Goal: Information Seeking & Learning: Learn about a topic

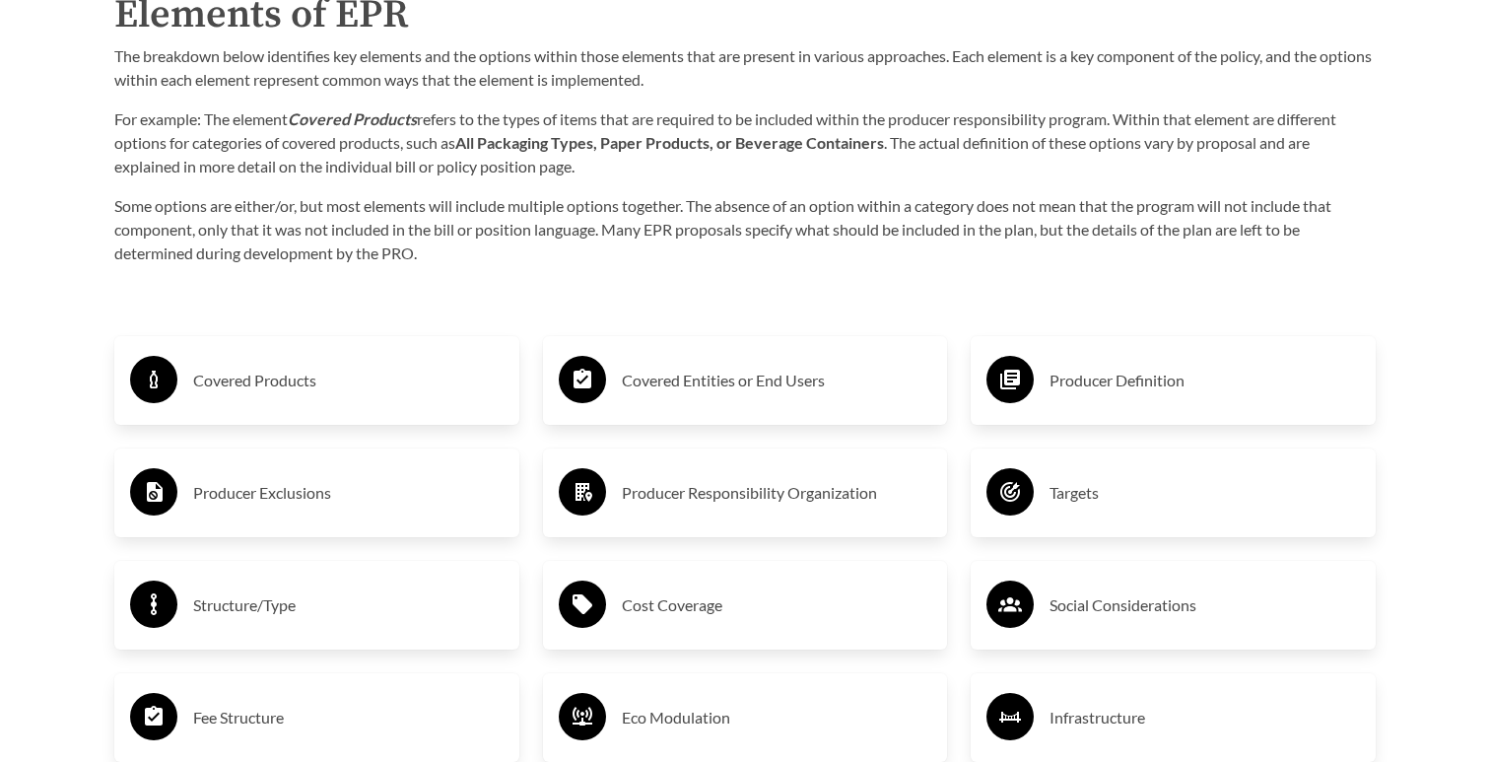
scroll to position [3364, 0]
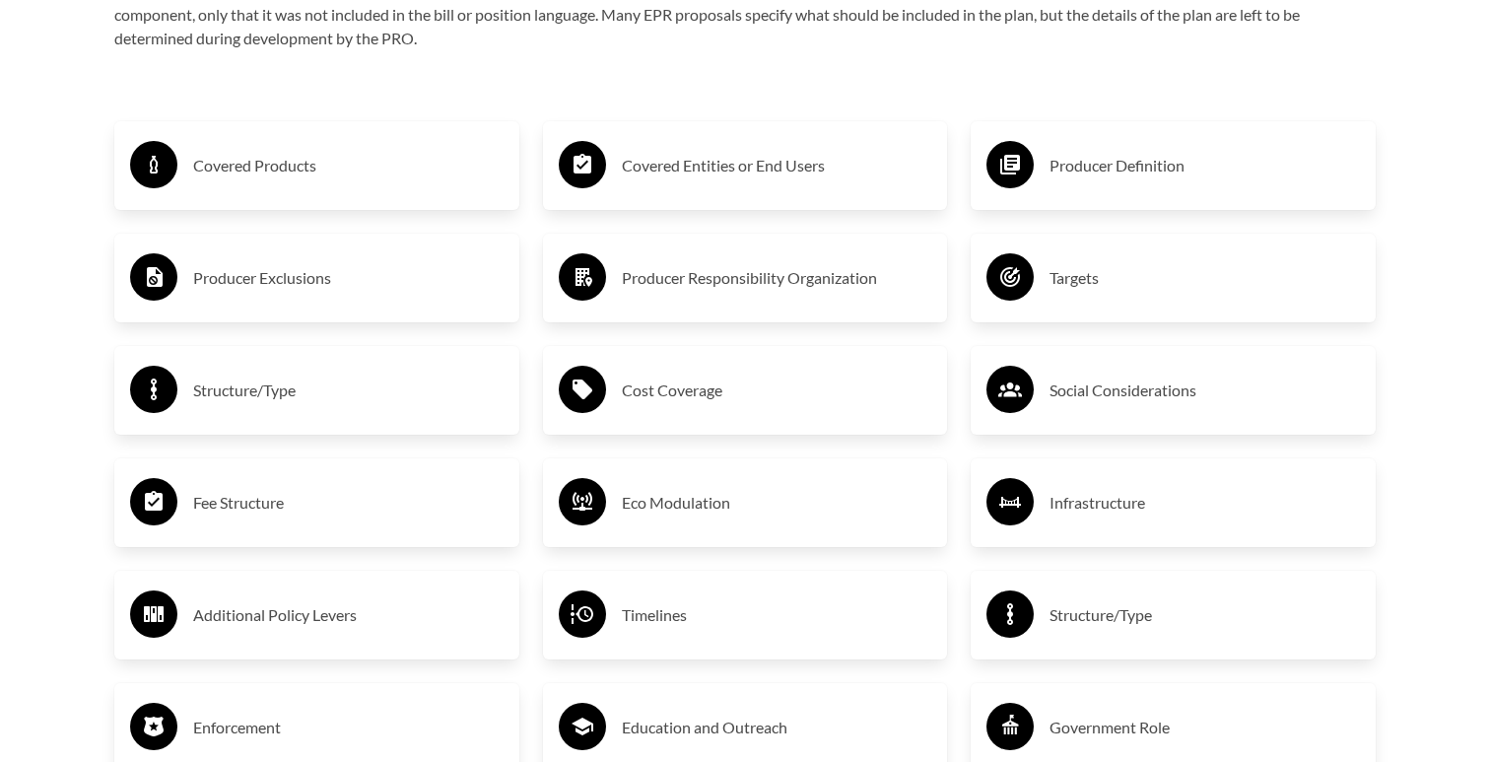
click at [294, 170] on h3 "Covered Products" at bounding box center [348, 166] width 310 height 32
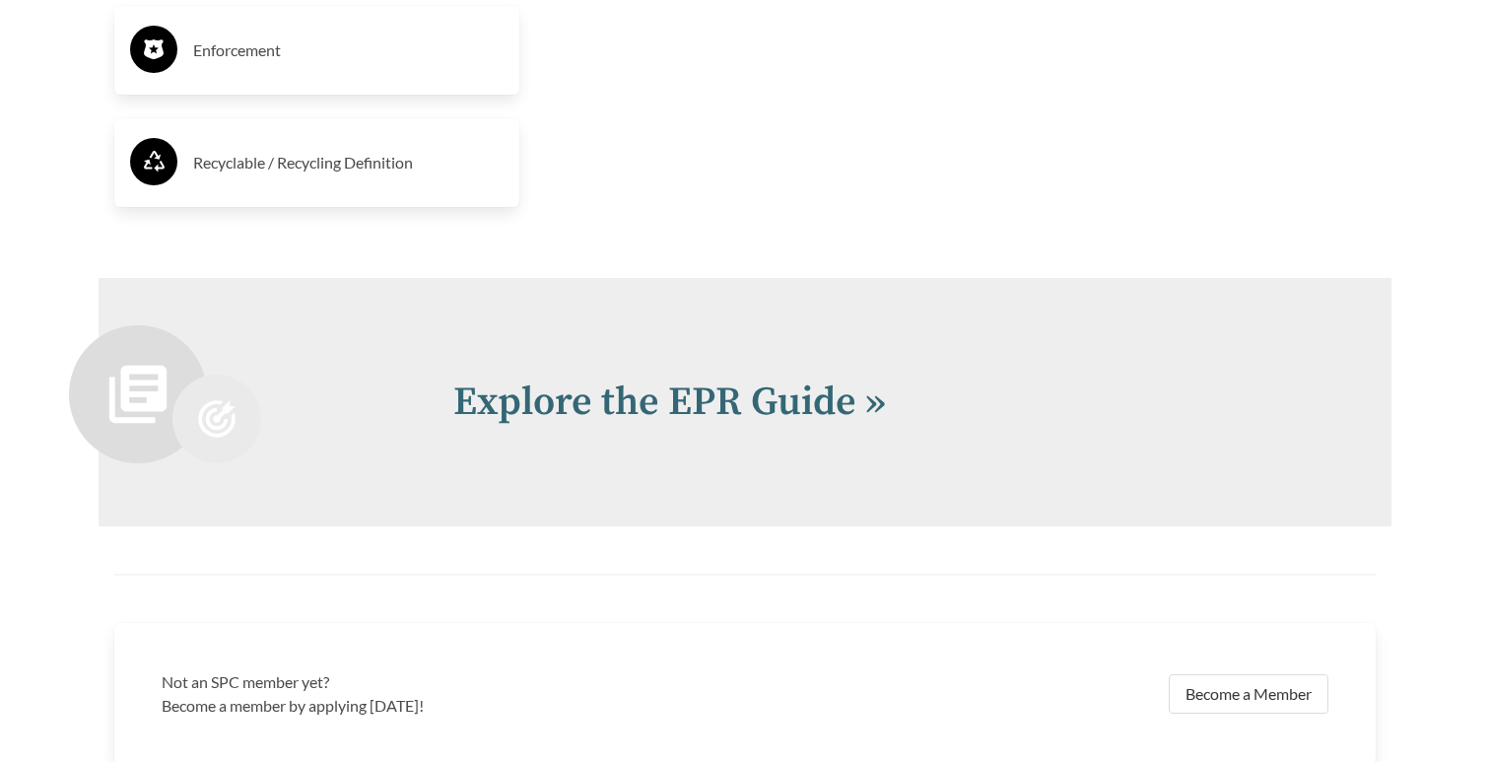
scroll to position [4417, 0]
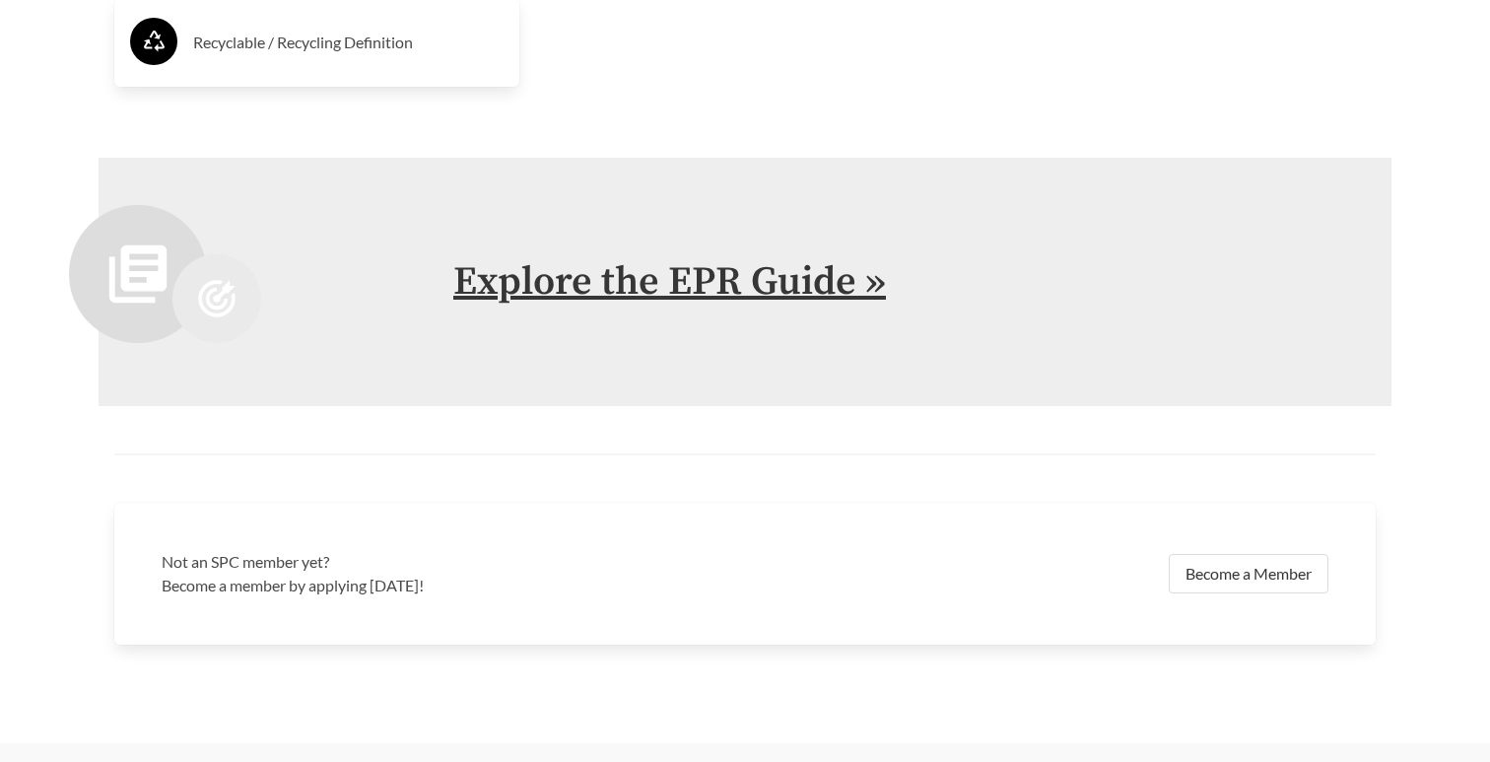
click at [595, 294] on link "Explore the EPR Guide »" at bounding box center [669, 281] width 432 height 49
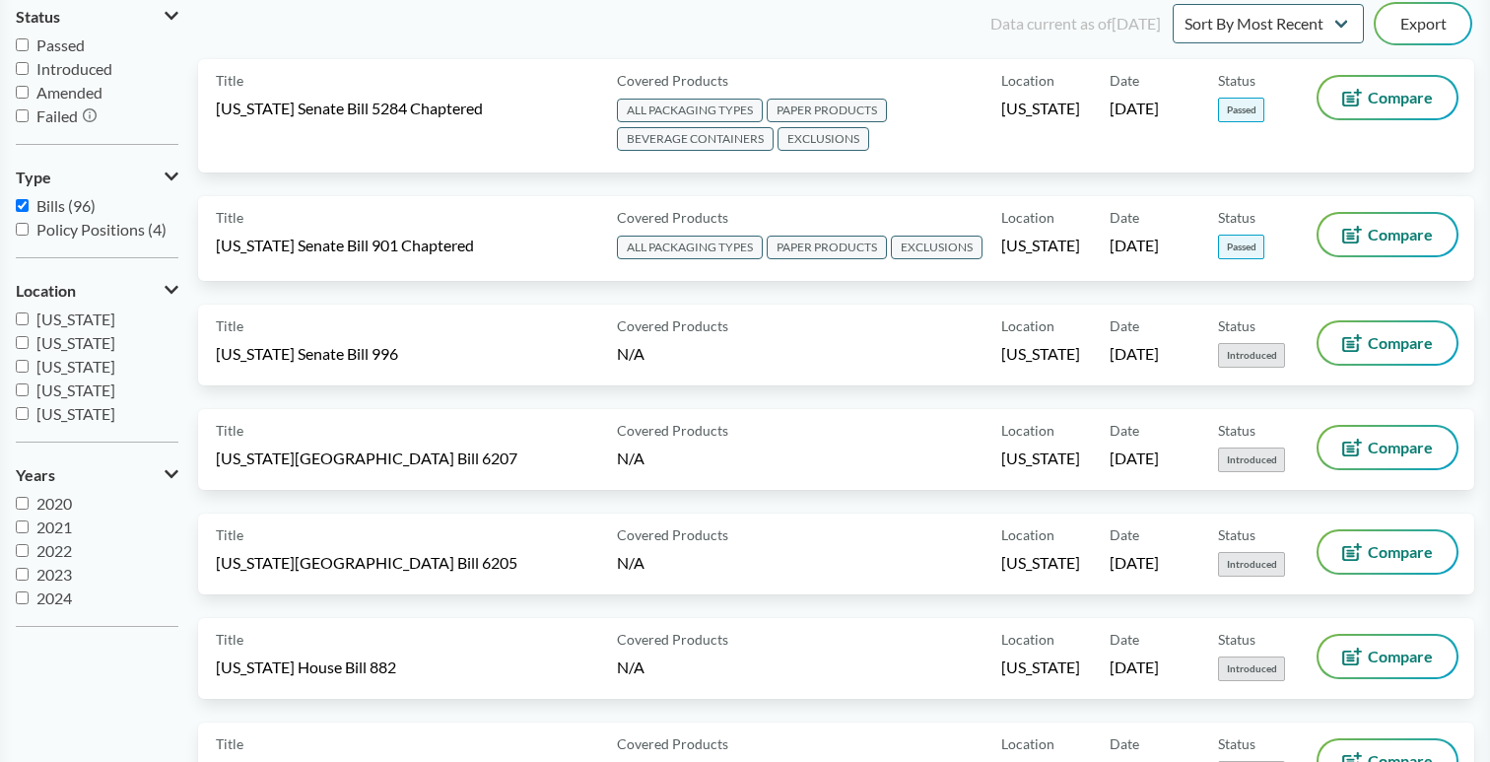
scroll to position [167, 0]
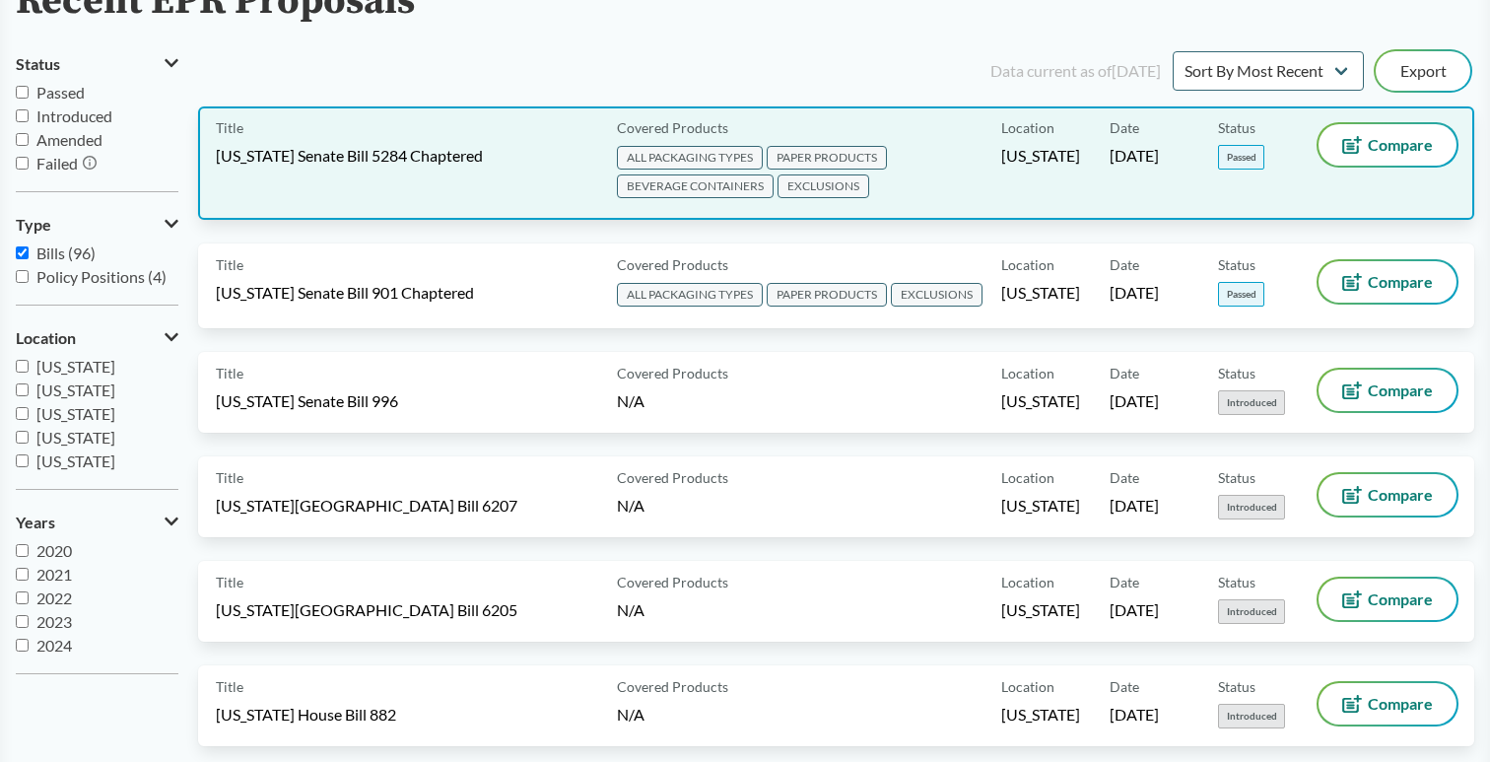
click at [371, 153] on span "[US_STATE] Senate Bill 5284 Chaptered" at bounding box center [349, 156] width 267 height 22
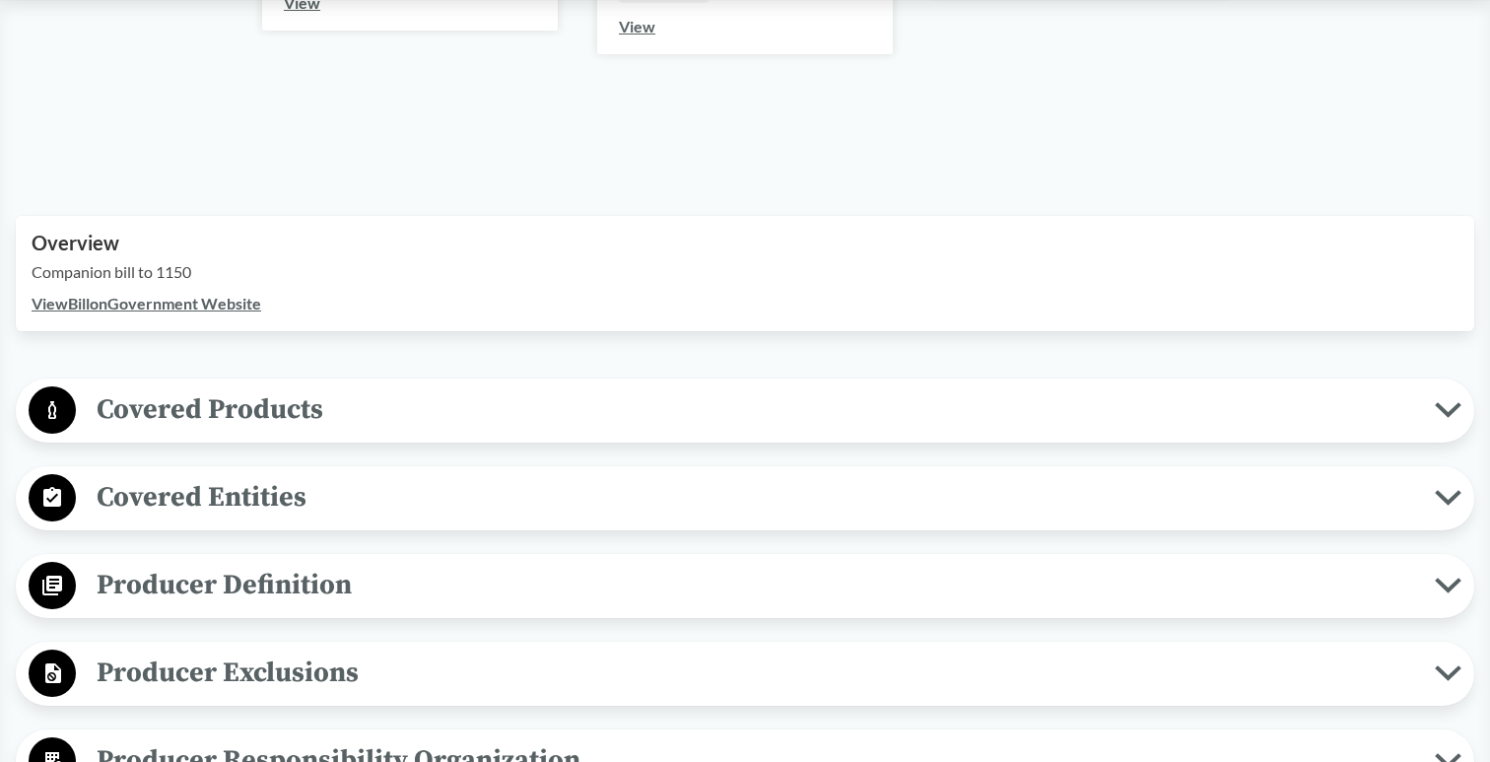
scroll to position [625, 0]
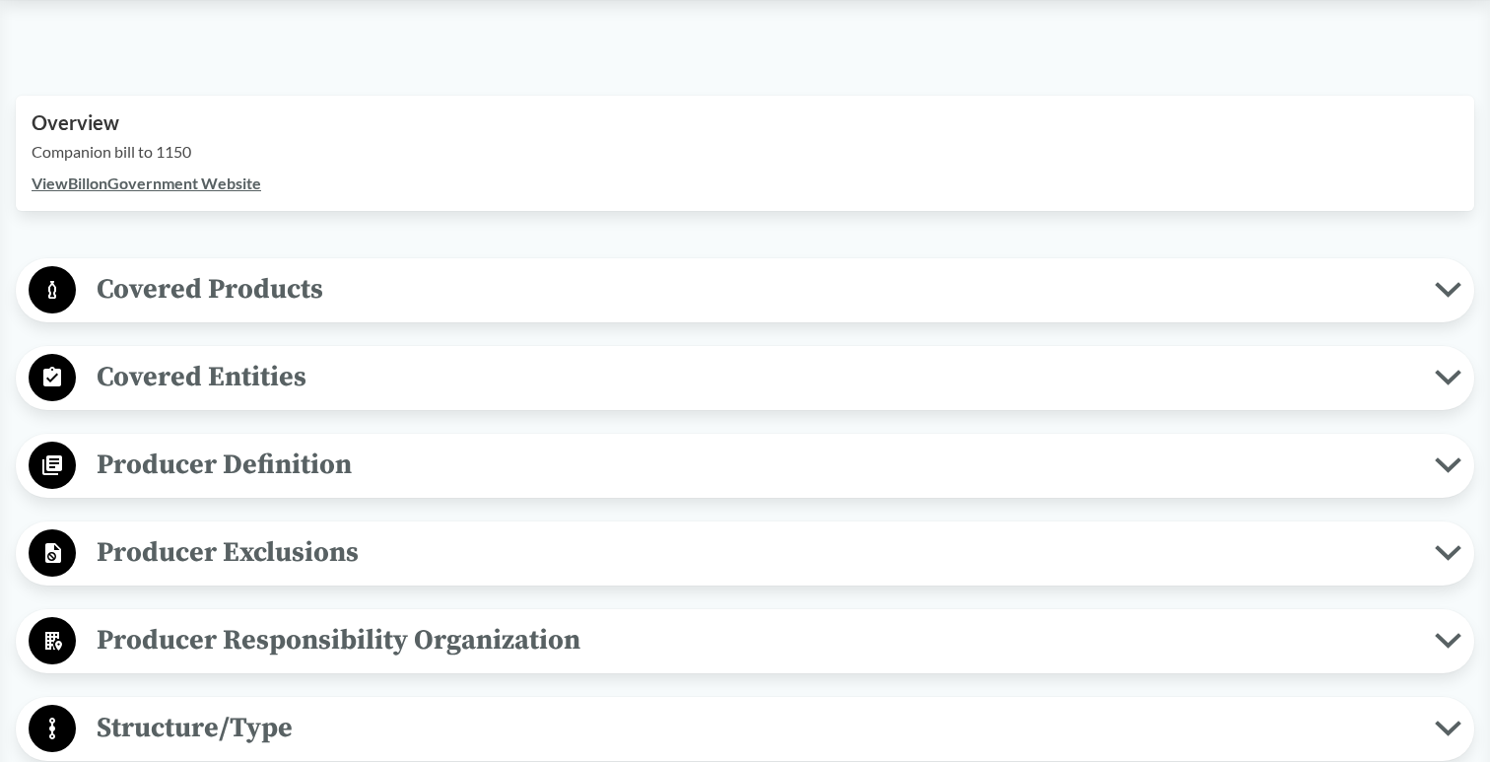
click at [386, 280] on span "Covered Products" at bounding box center [755, 289] width 1358 height 44
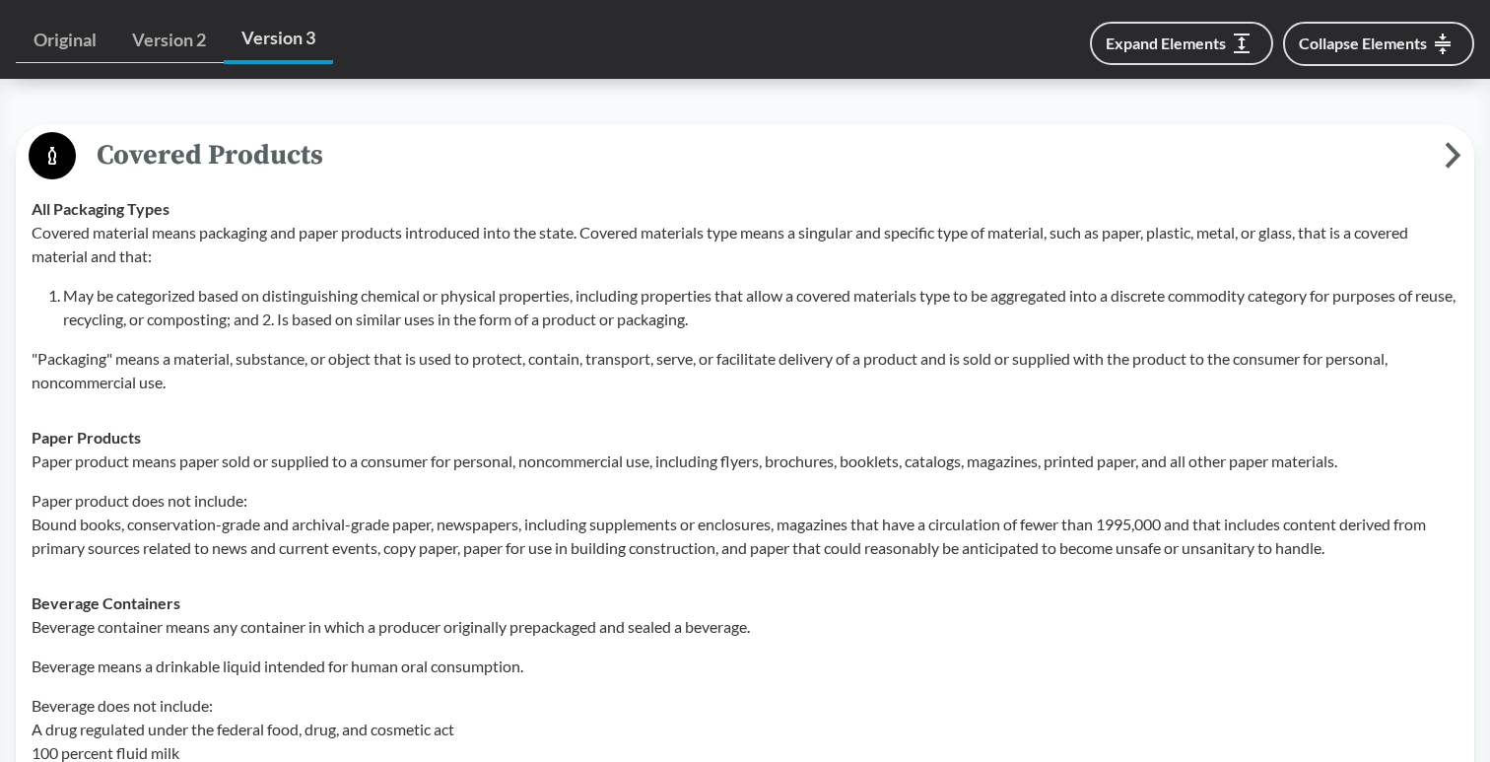
scroll to position [761, 0]
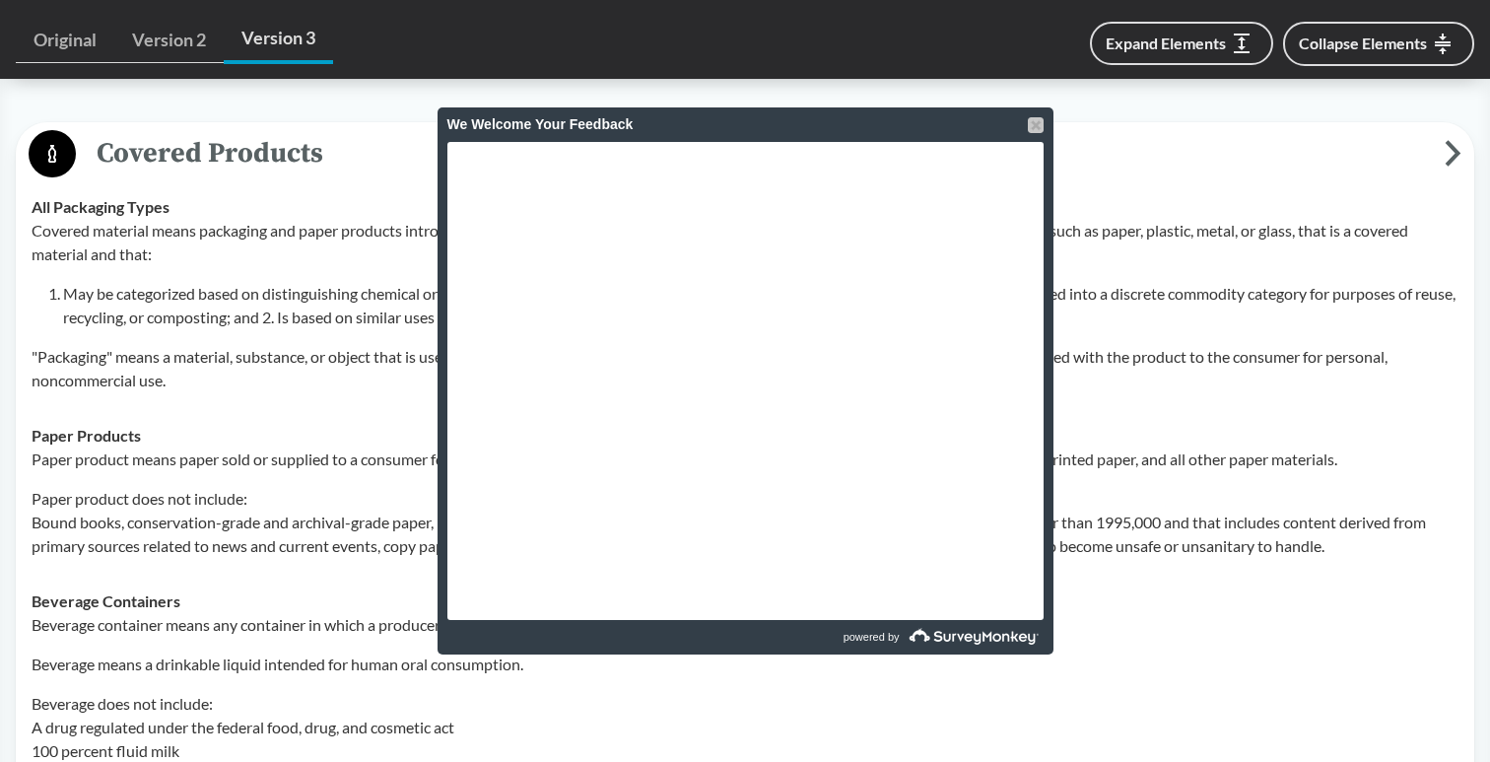
click at [1039, 128] on div at bounding box center [1035, 125] width 16 height 16
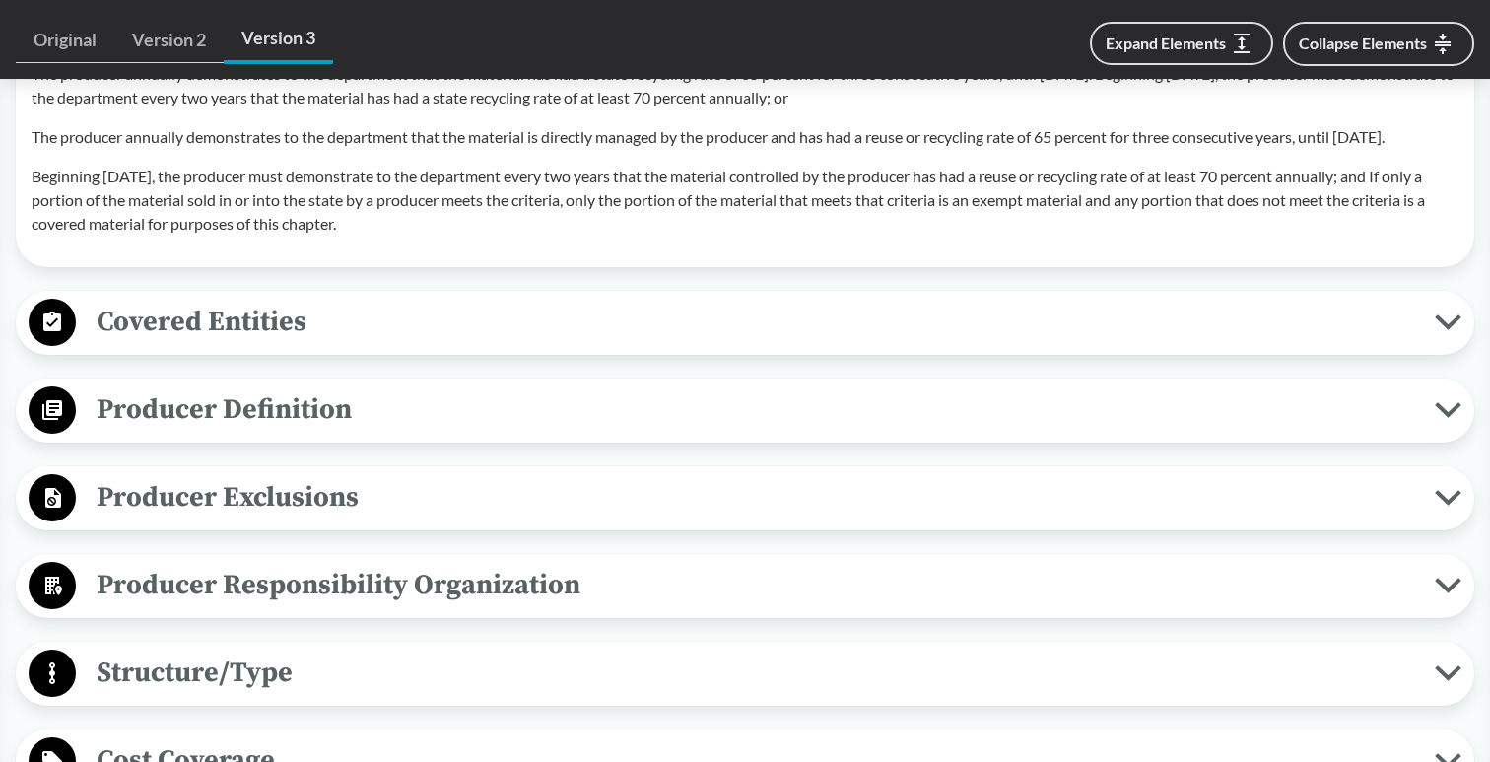
scroll to position [2349, 0]
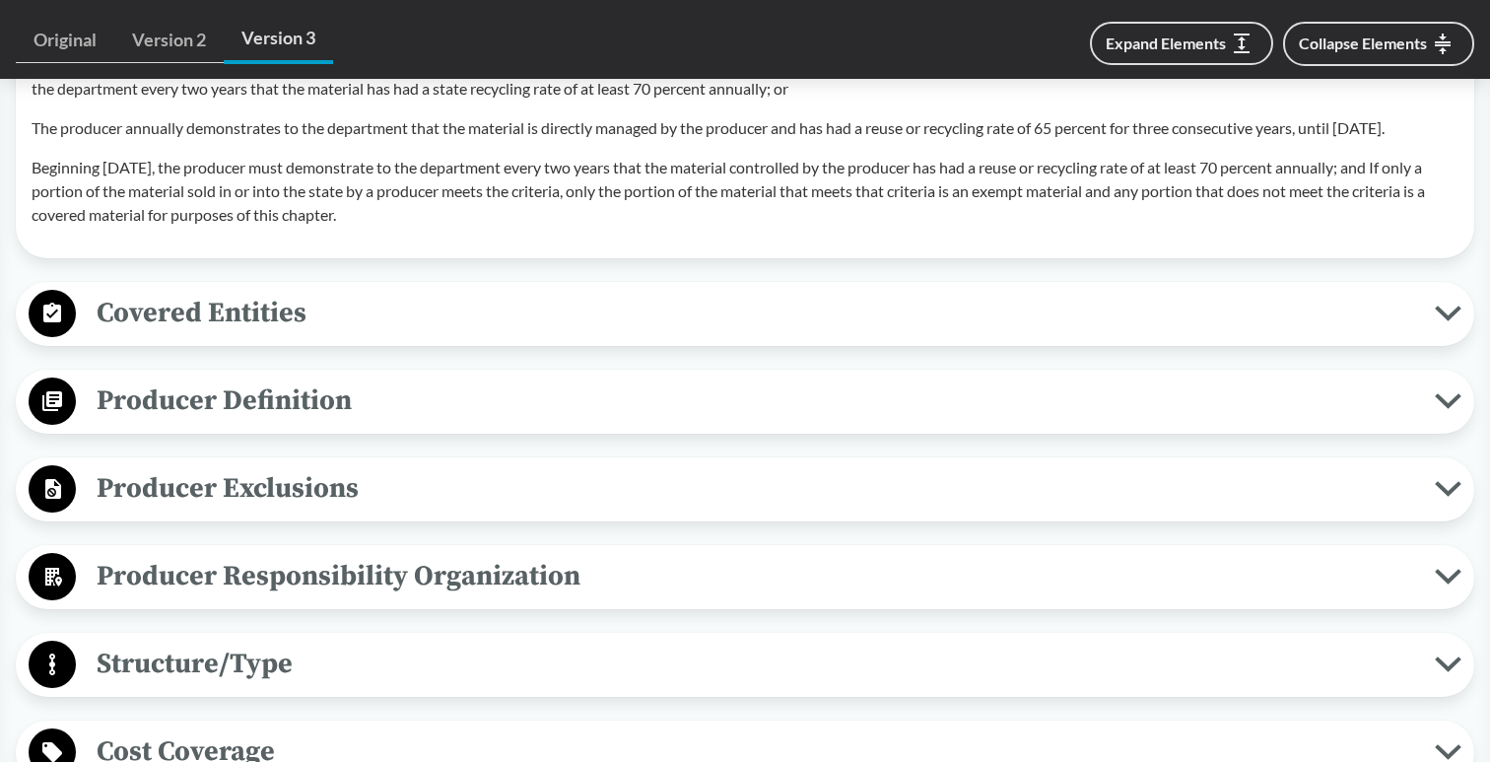
click at [1207, 331] on span "Covered Entities" at bounding box center [755, 313] width 1358 height 44
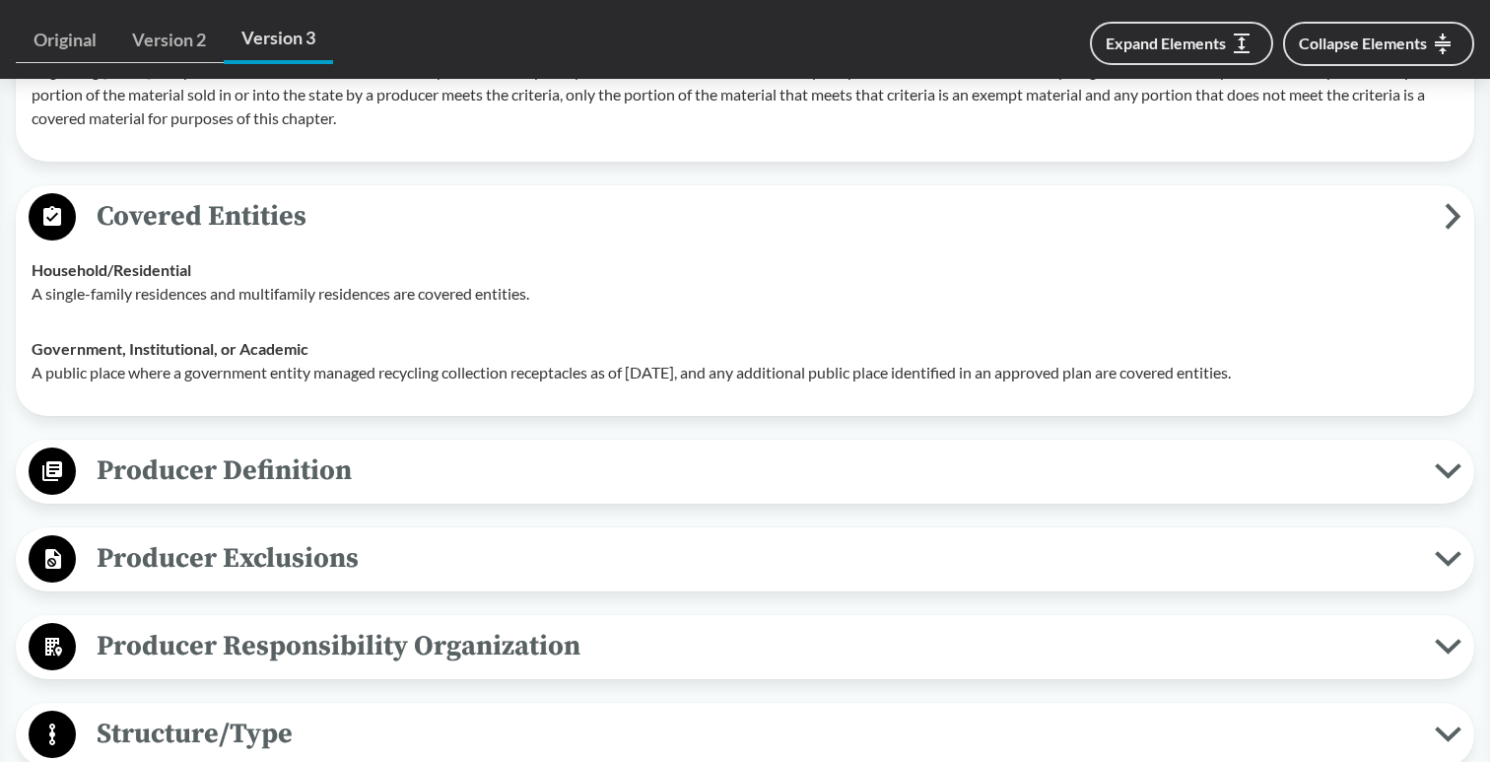
scroll to position [2506, 0]
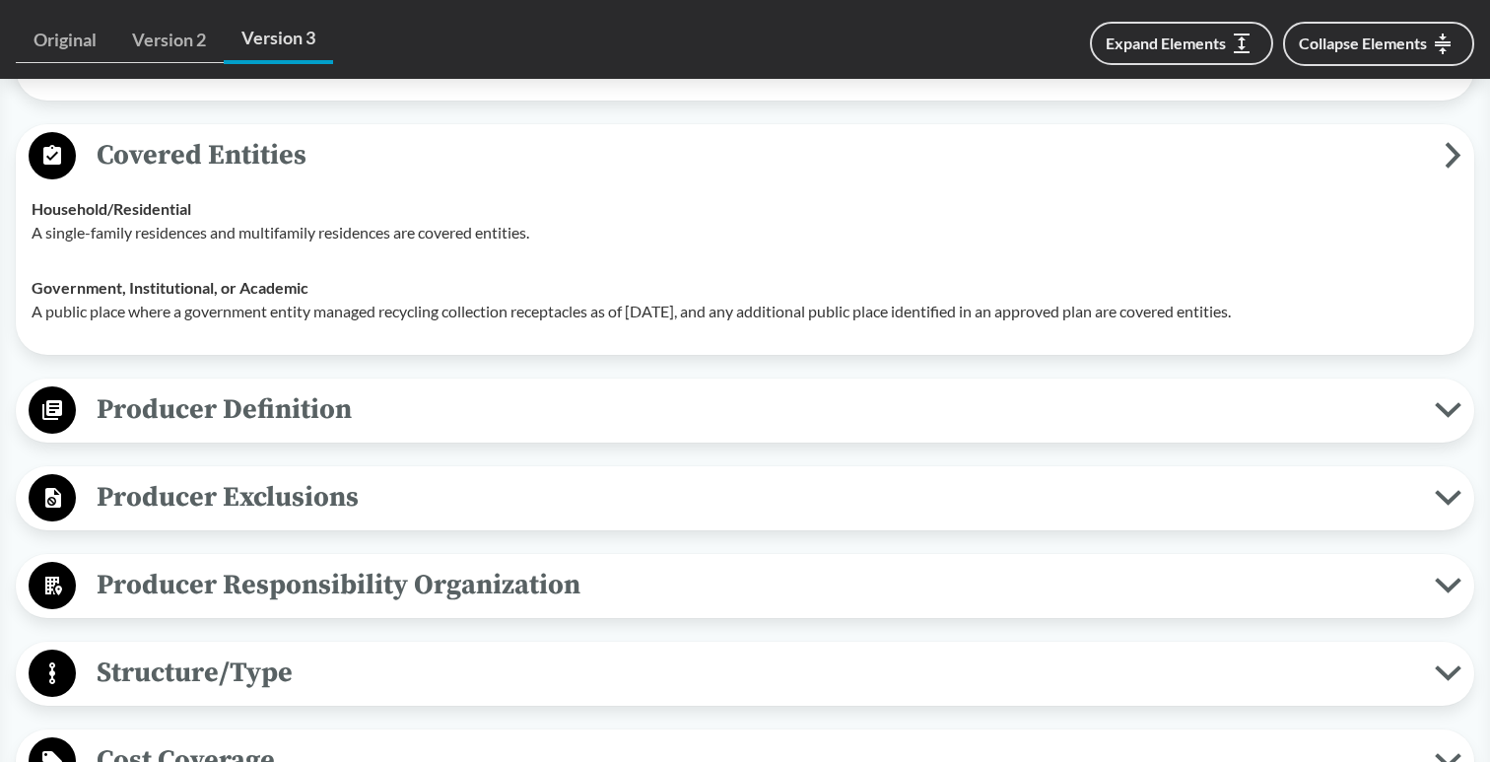
click at [1248, 423] on span "Producer Definition" at bounding box center [755, 409] width 1358 height 44
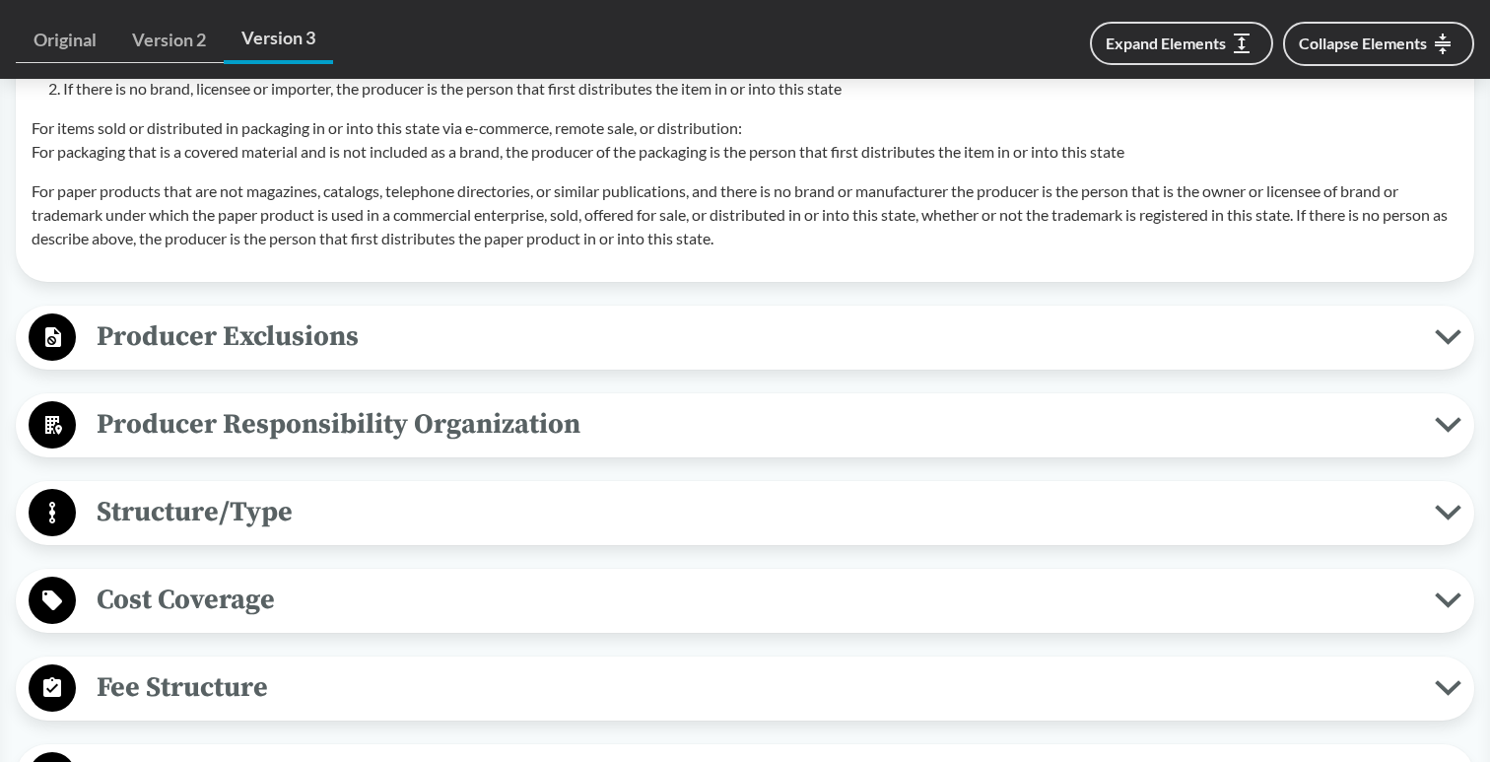
scroll to position [3775, 0]
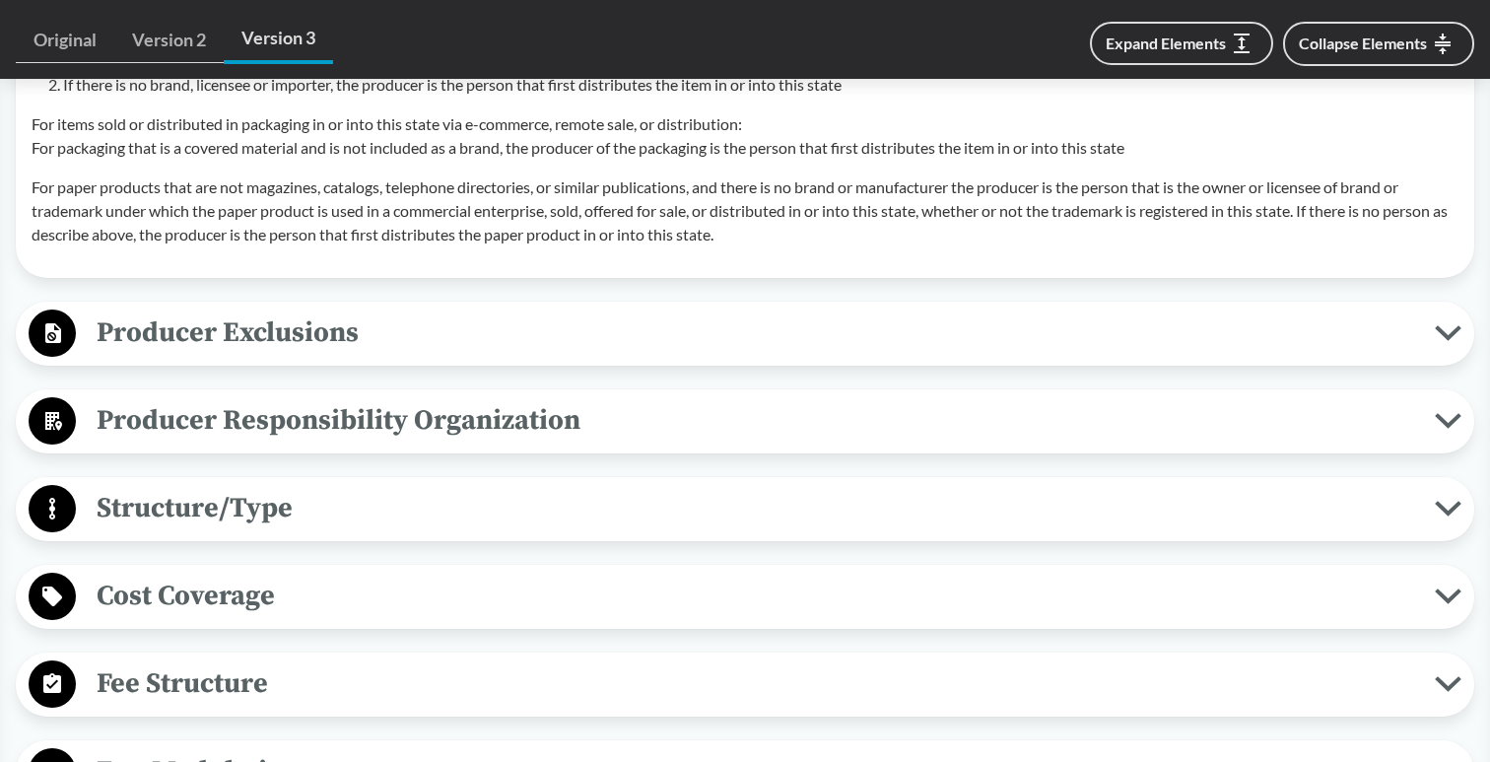
click at [1264, 355] on span "Producer Exclusions" at bounding box center [755, 332] width 1358 height 44
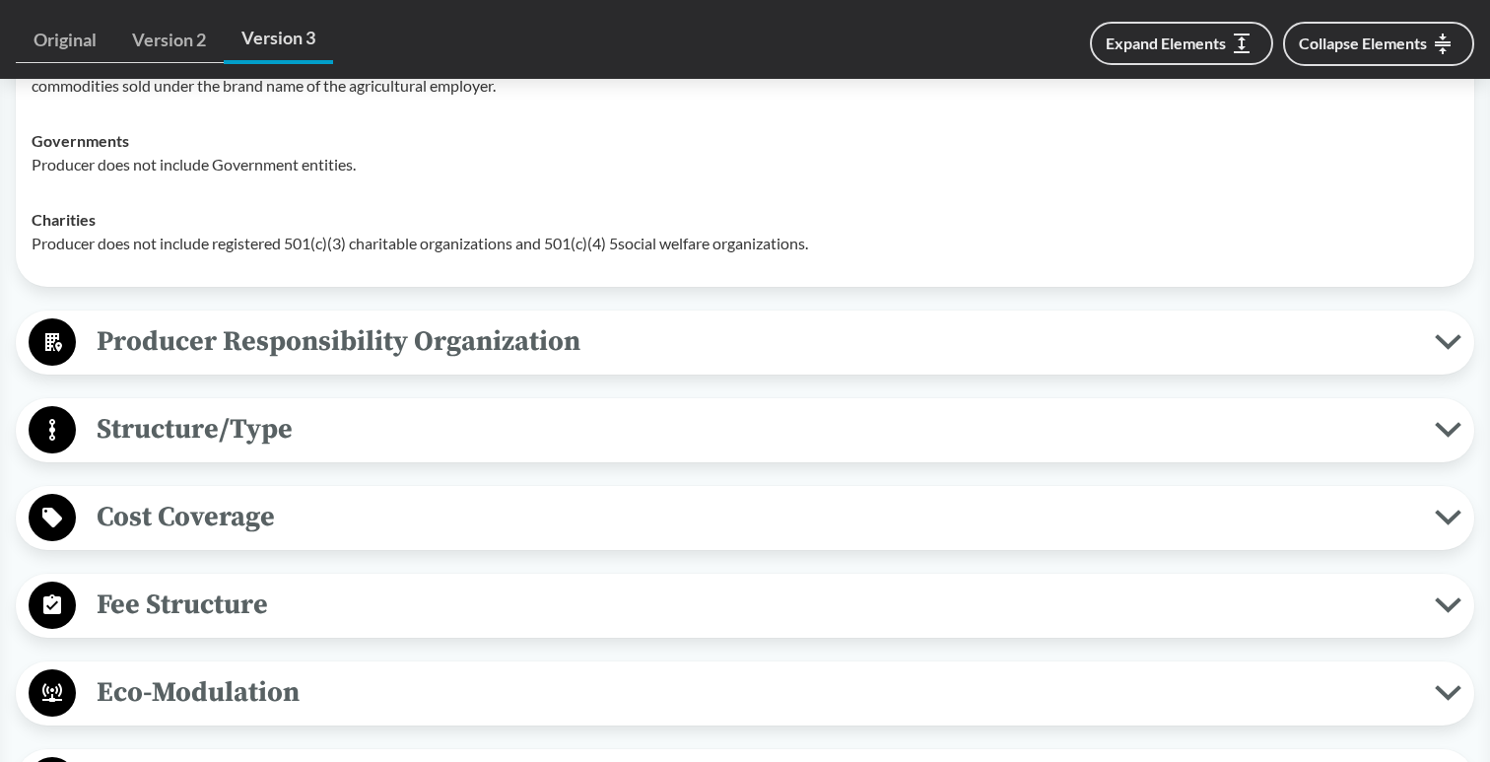
scroll to position [4289, 0]
click at [1264, 363] on span "Producer Responsibility Organization" at bounding box center [755, 340] width 1358 height 44
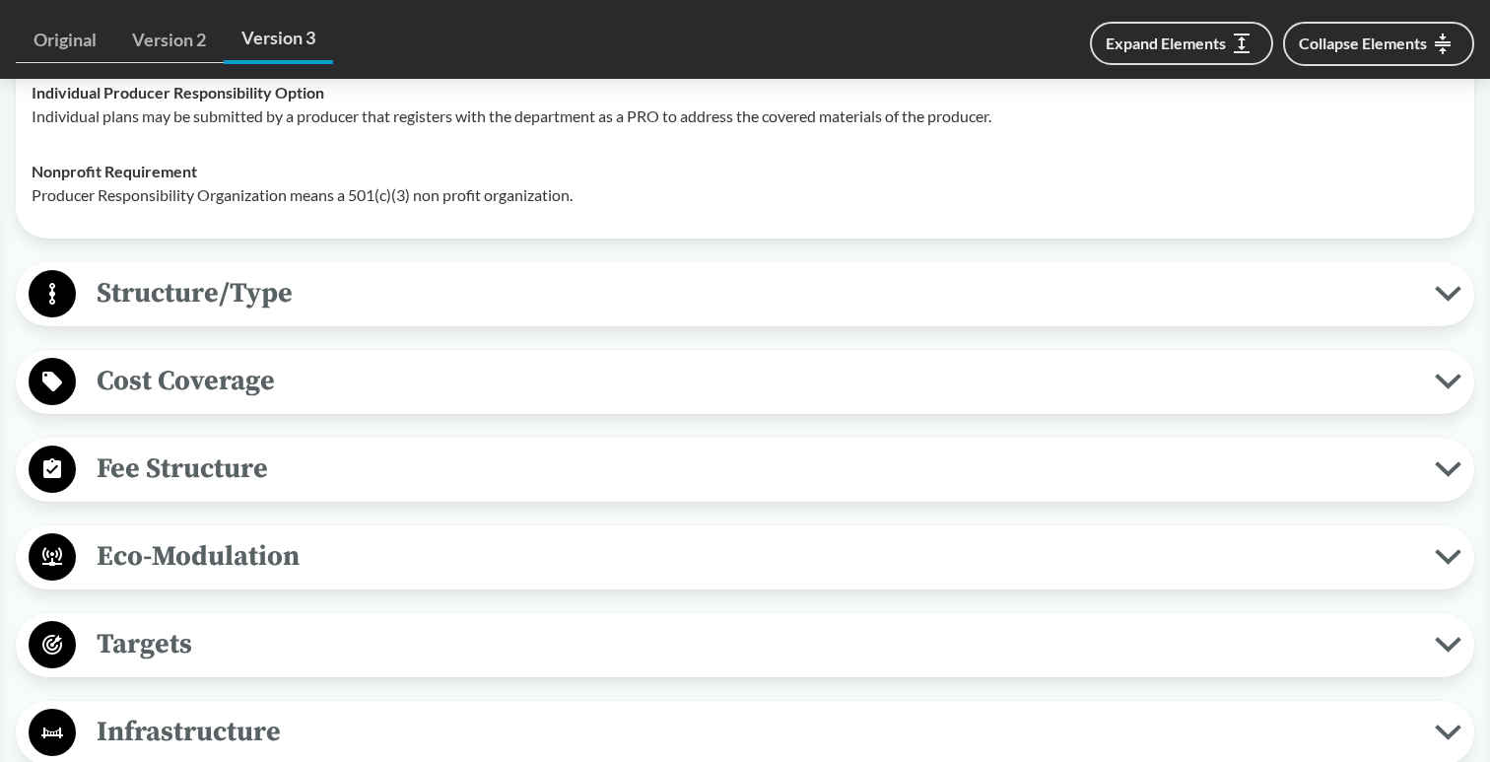
scroll to position [4734, 0]
click at [1244, 301] on span "Structure/Type" at bounding box center [755, 292] width 1358 height 44
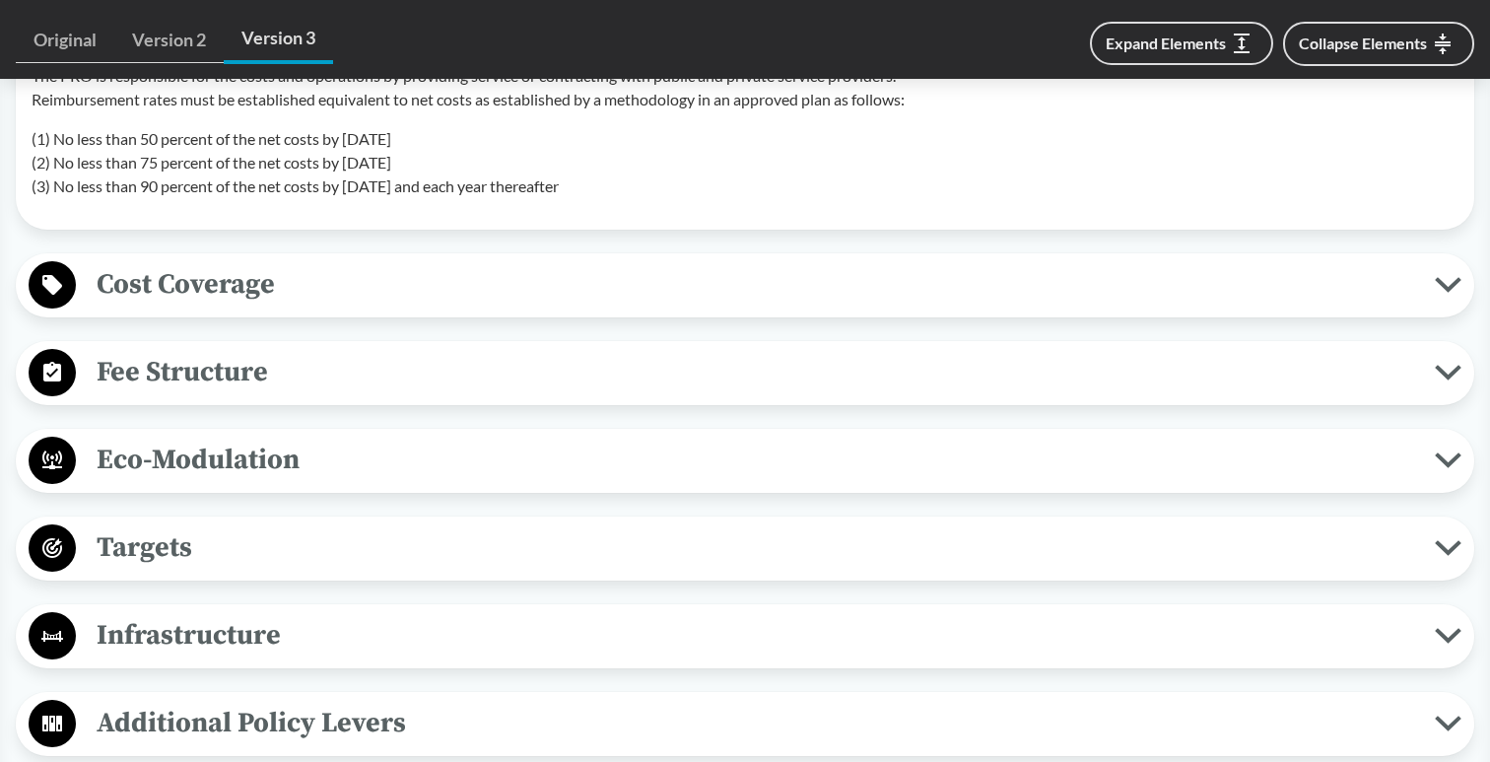
scroll to position [5016, 0]
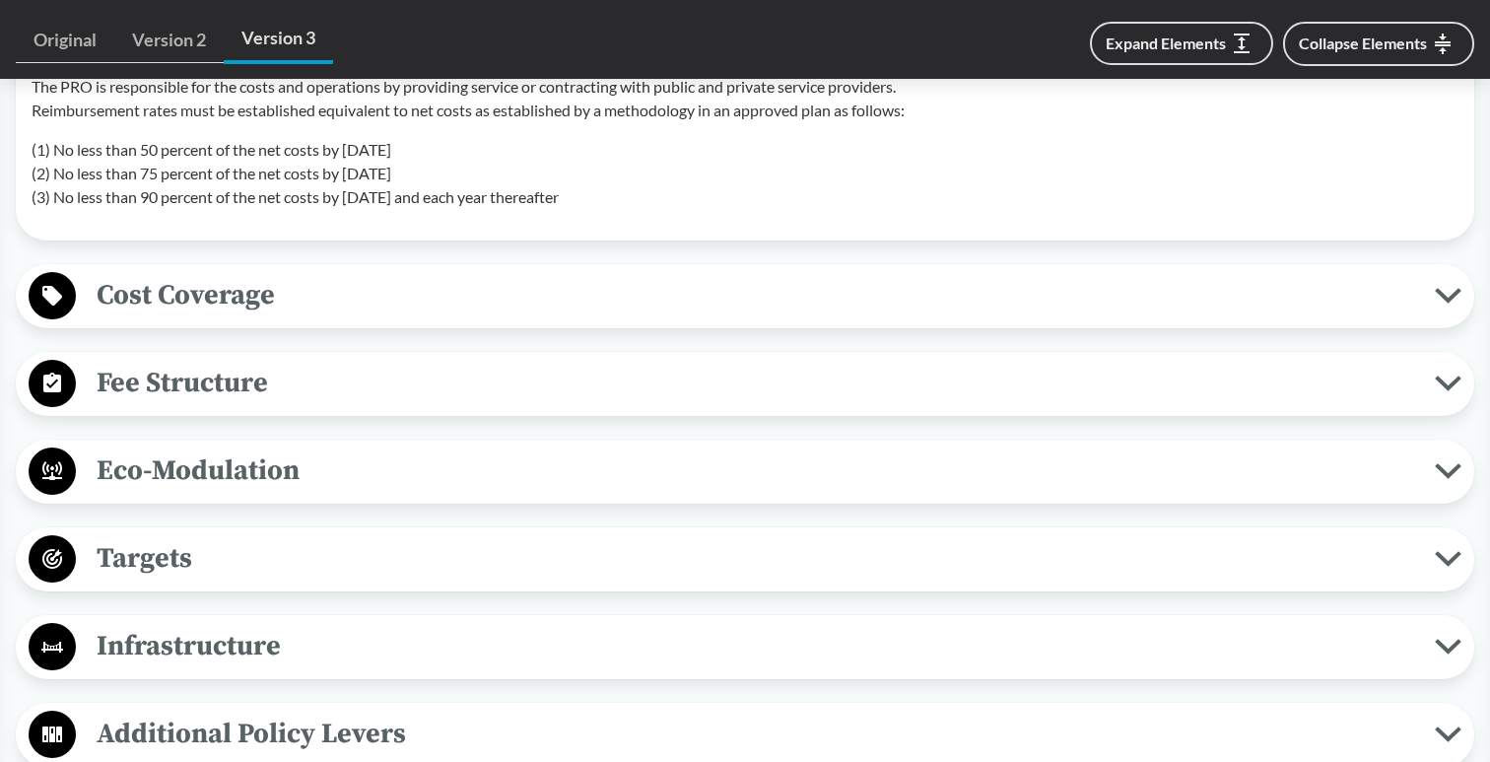
click at [1244, 301] on span "Cost Coverage" at bounding box center [755, 295] width 1358 height 44
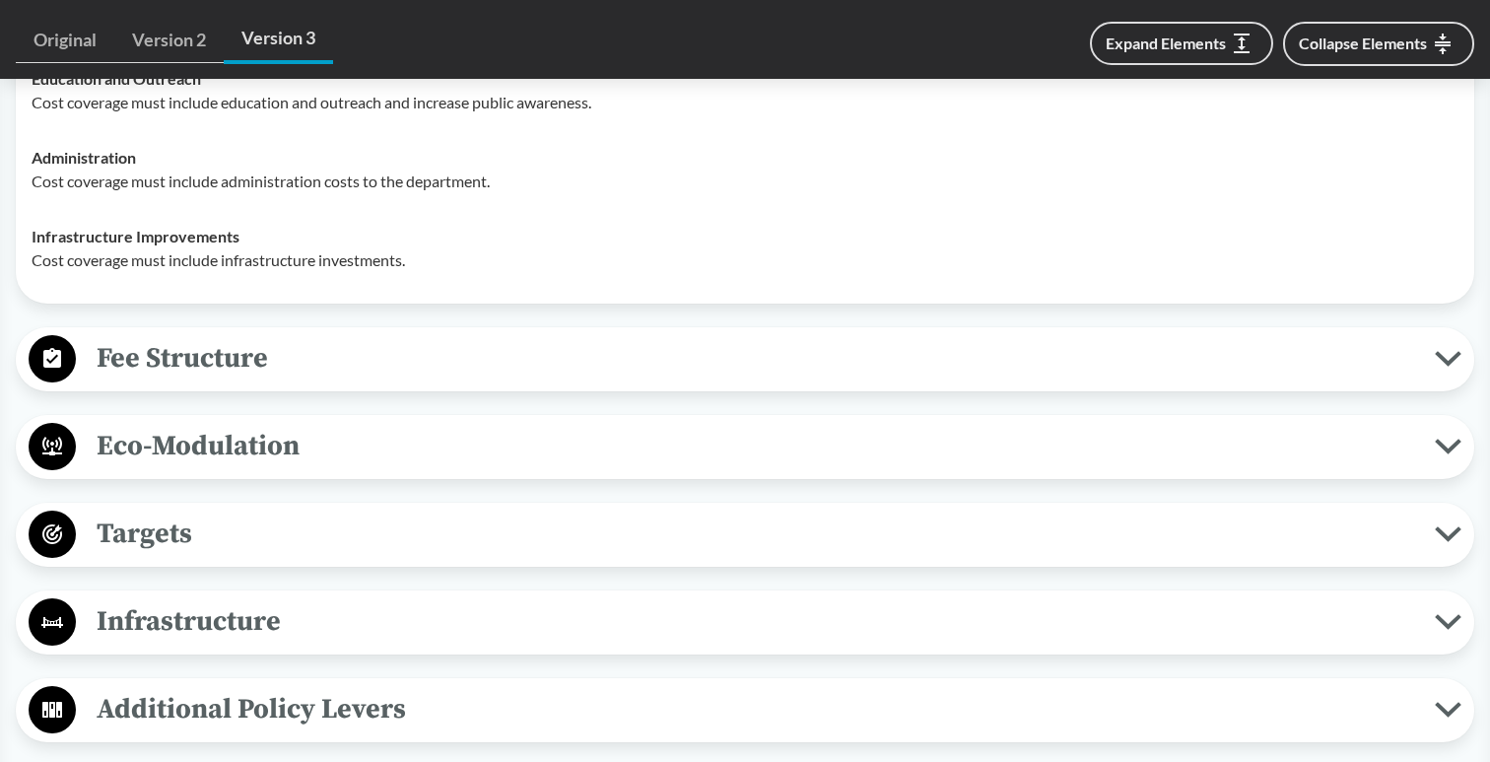
scroll to position [5547, 0]
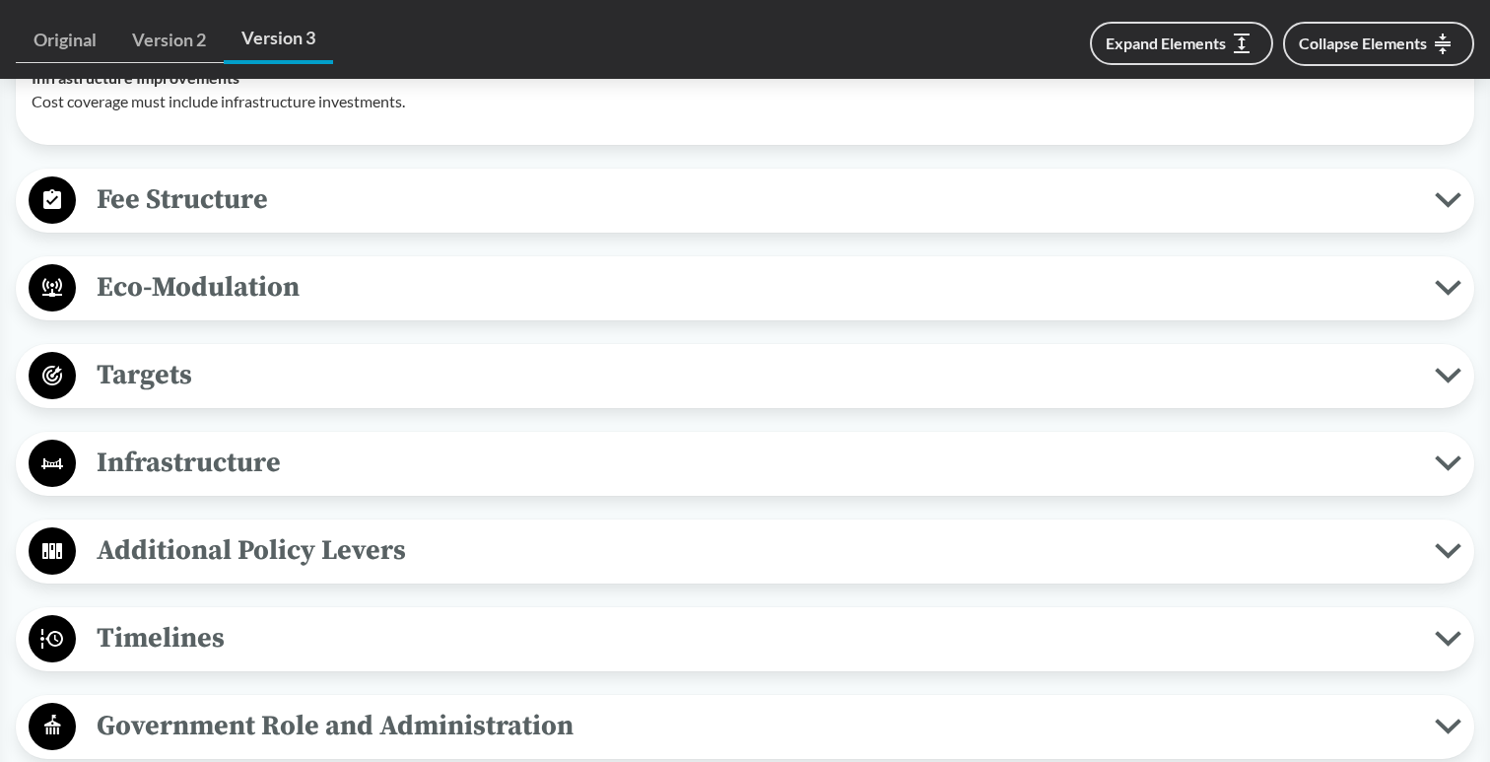
click at [1202, 202] on span "Fee Structure" at bounding box center [755, 199] width 1358 height 44
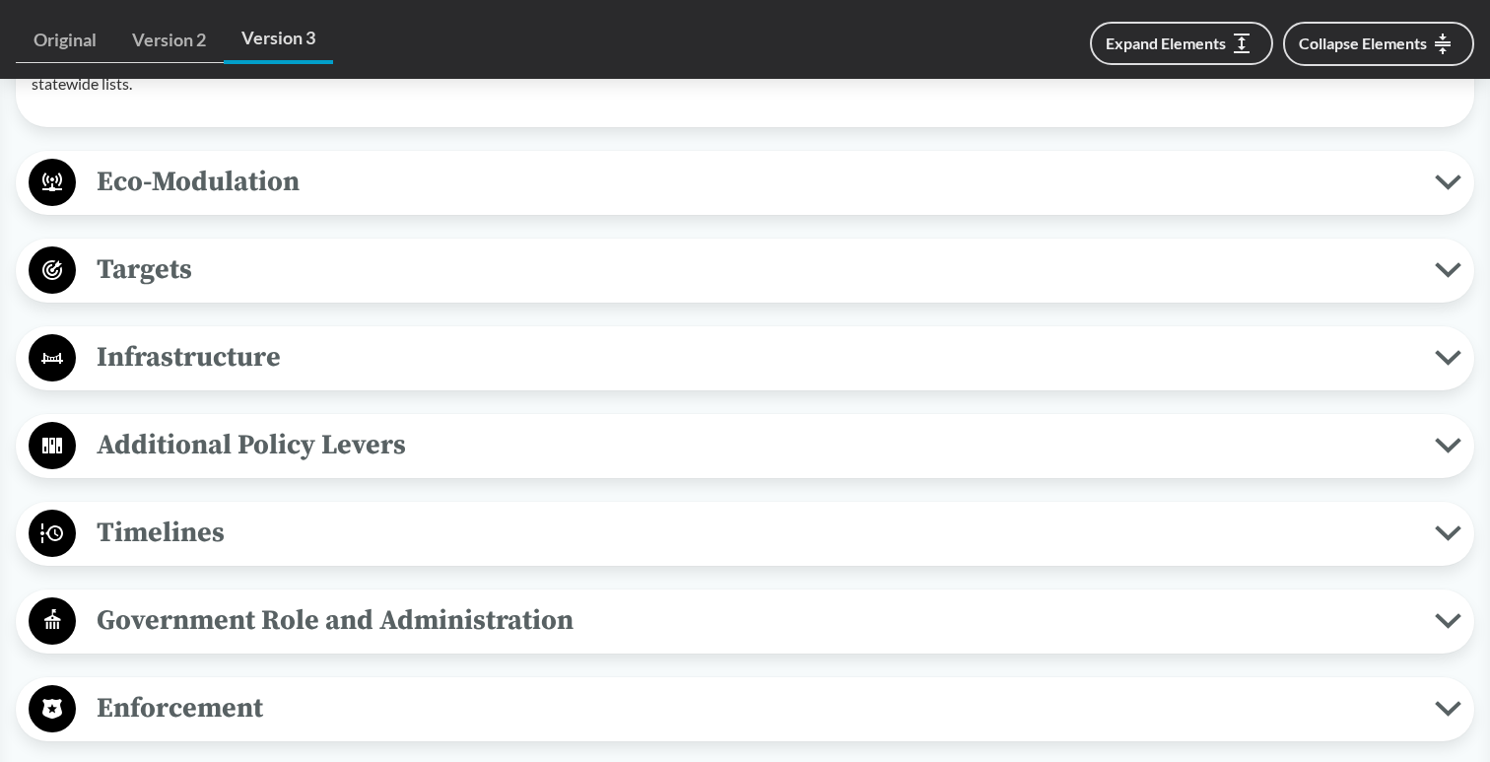
scroll to position [5875, 0]
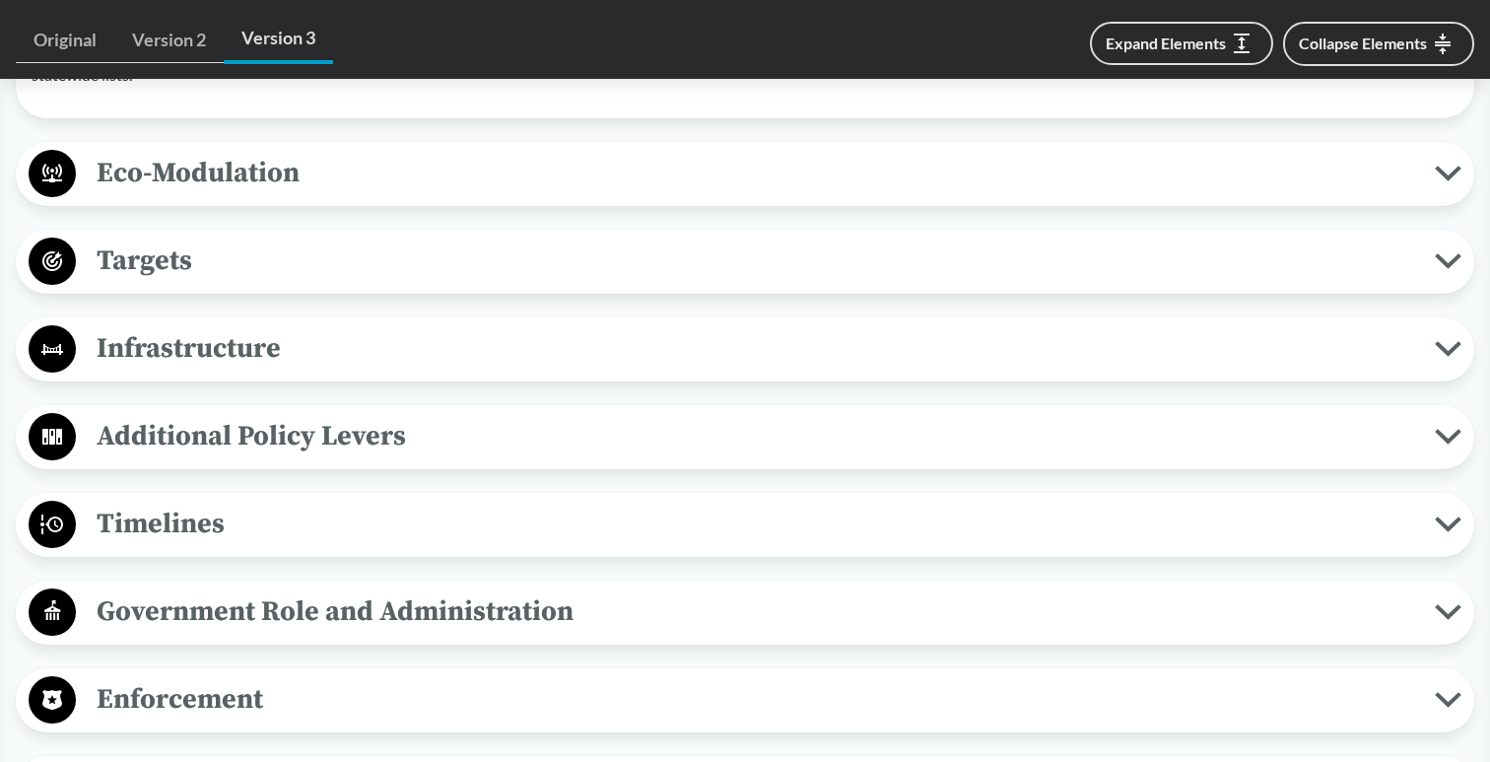
click at [1162, 369] on span "Infrastructure" at bounding box center [755, 348] width 1358 height 44
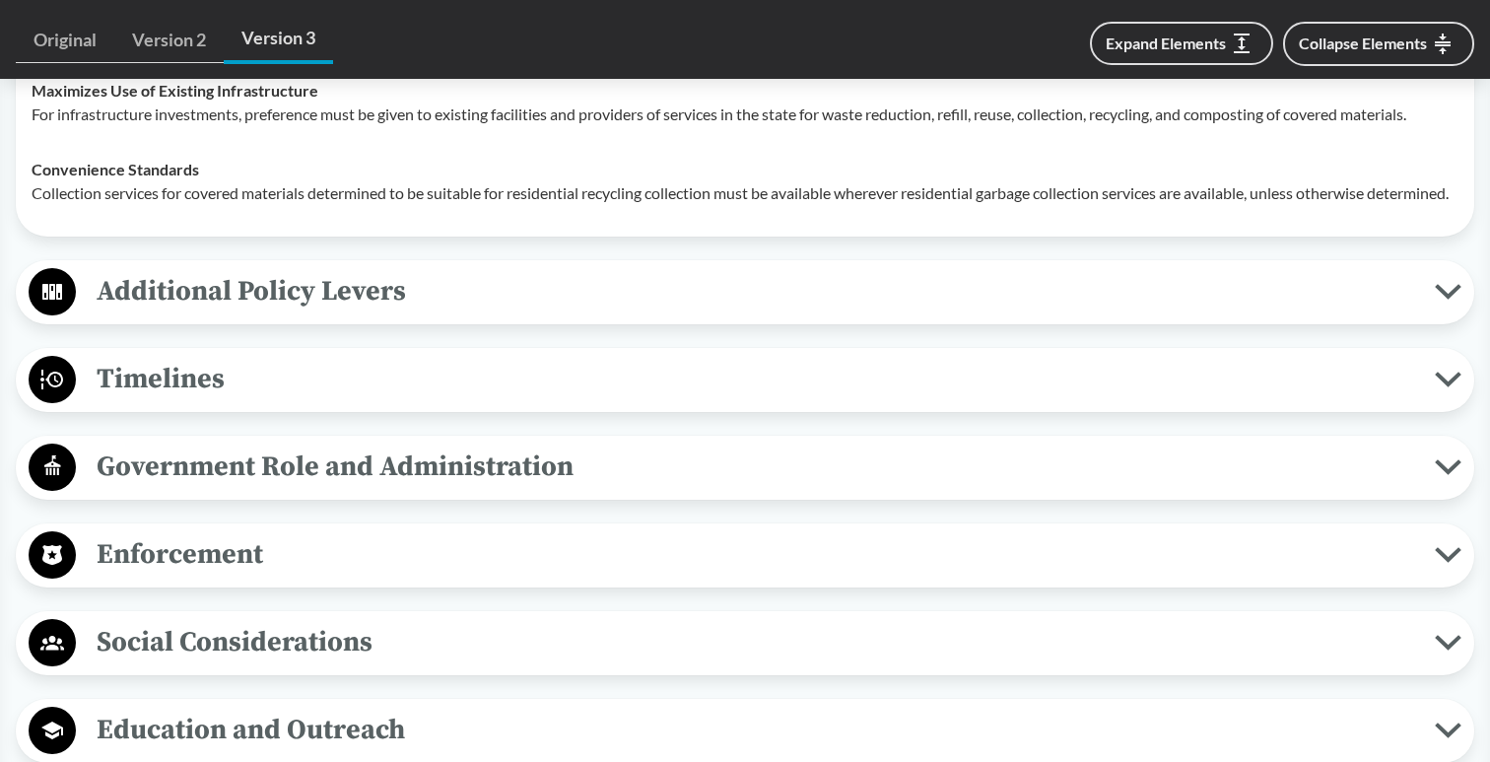
scroll to position [6190, 0]
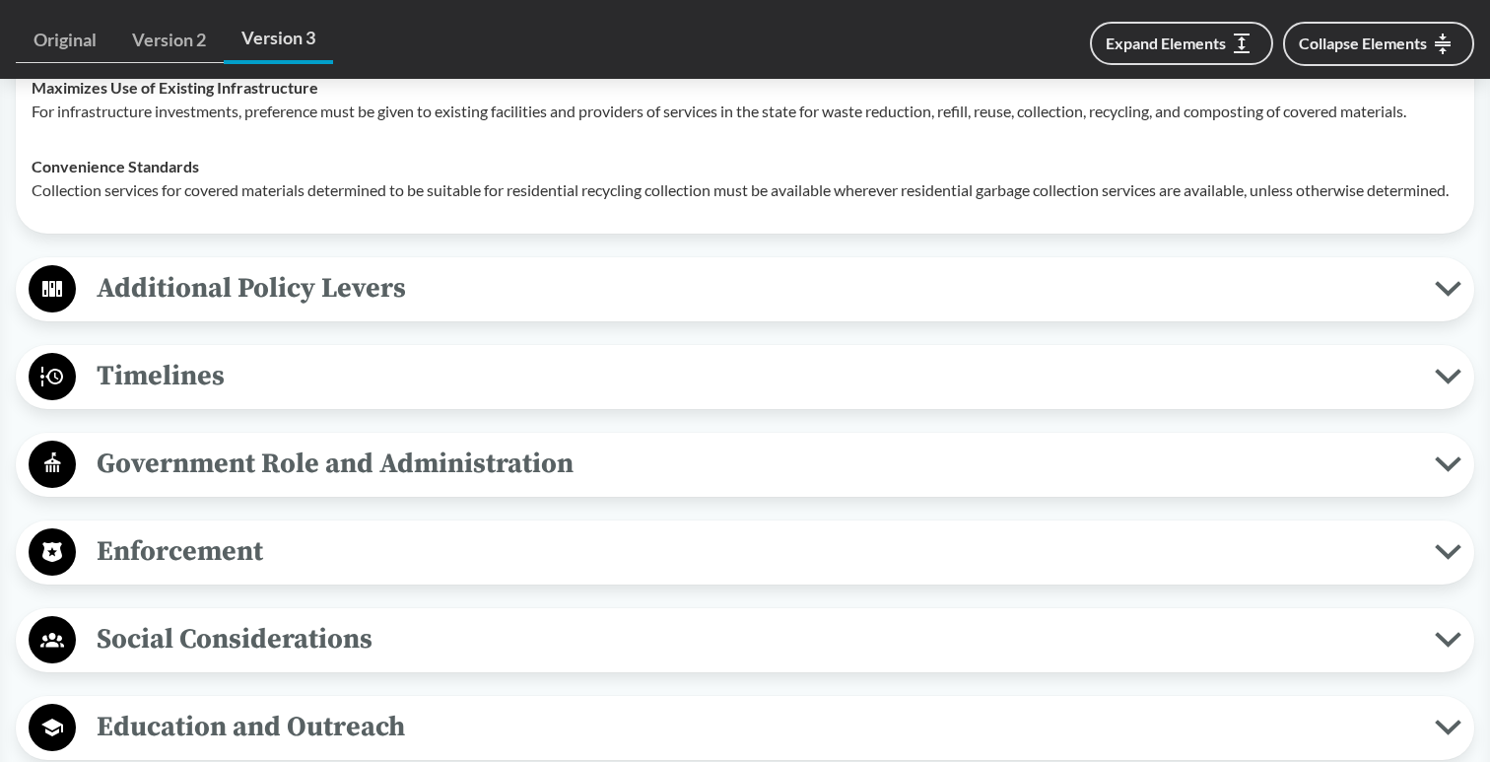
click at [1150, 310] on span "Additional Policy Levers" at bounding box center [755, 288] width 1358 height 44
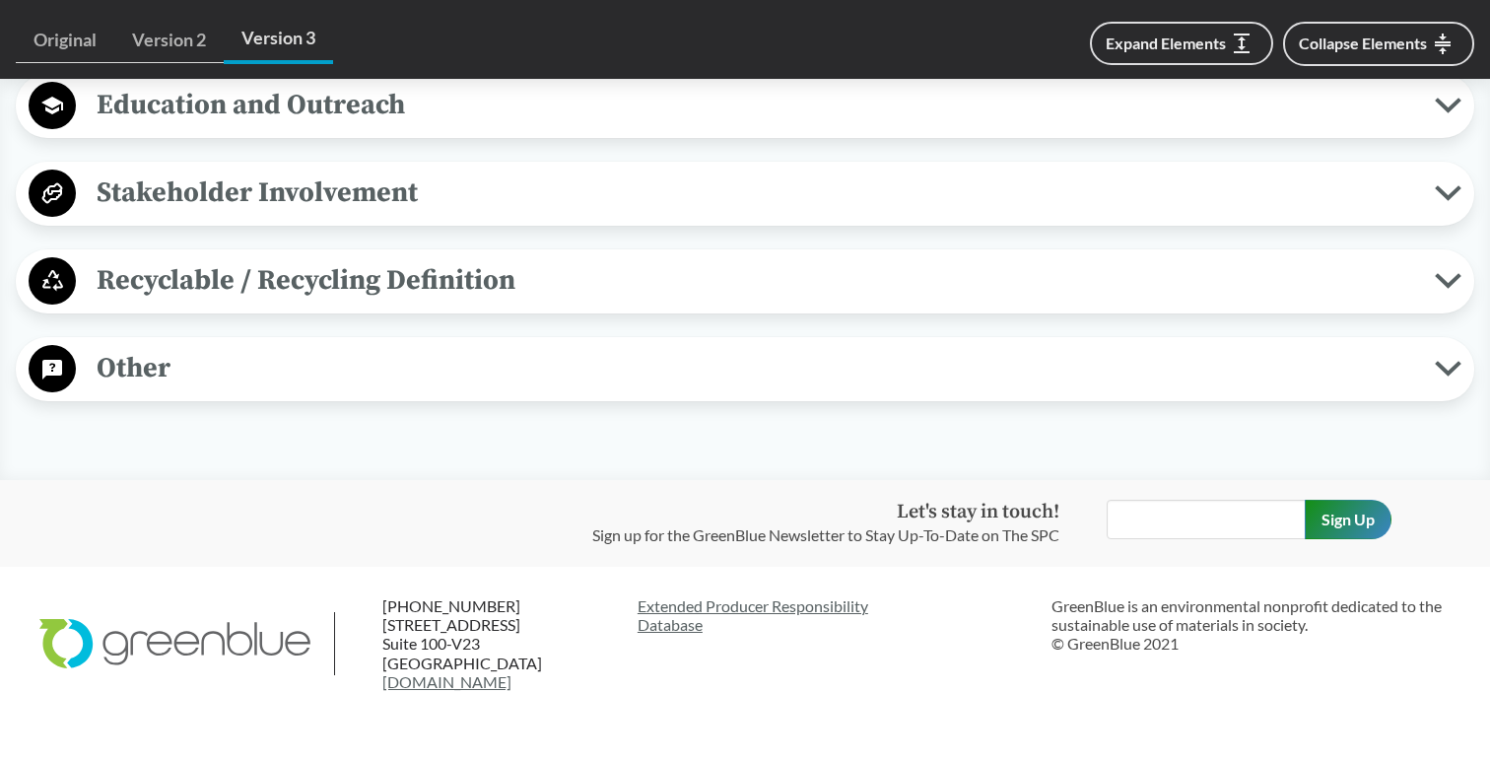
scroll to position [7012, 0]
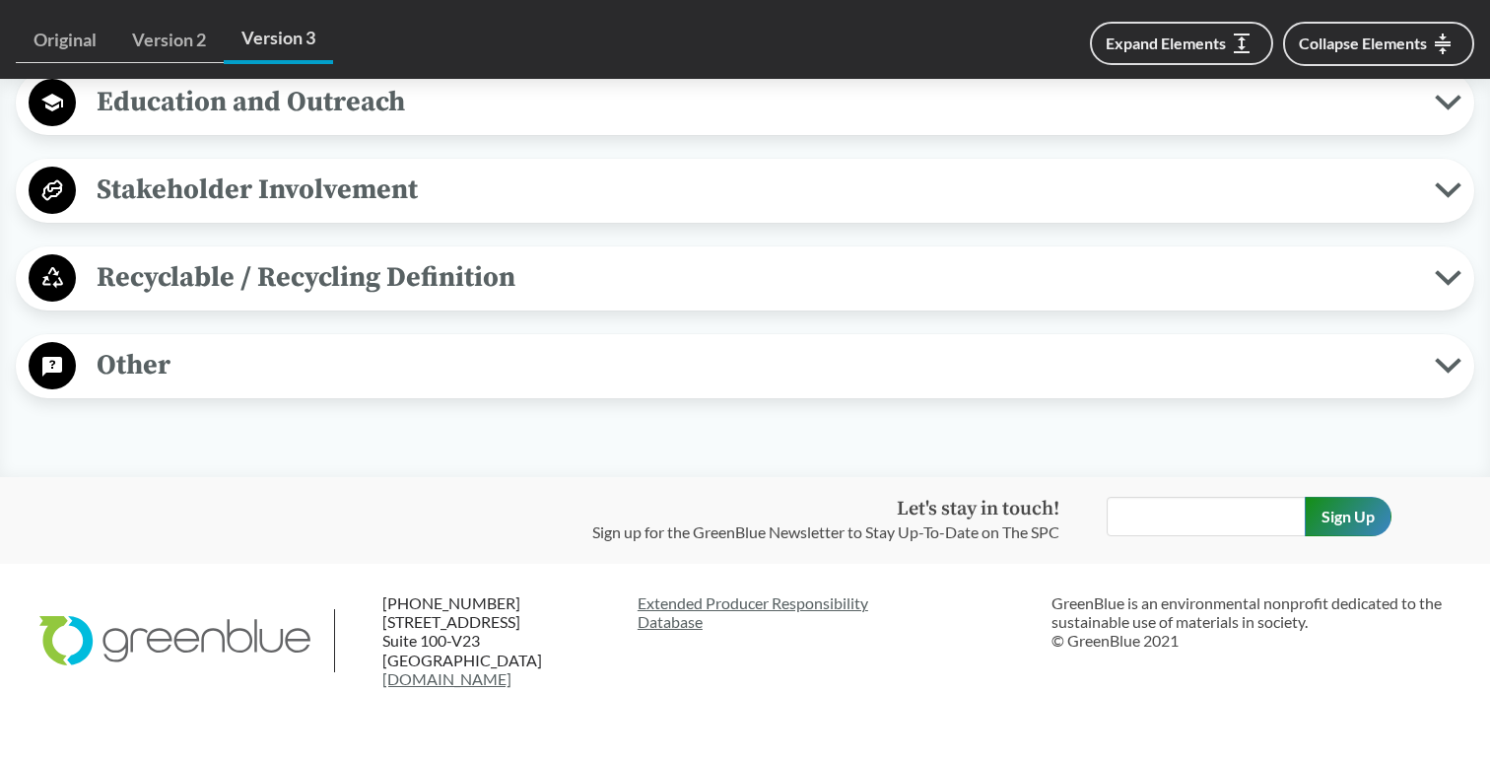
click at [1114, 299] on span "Recyclable / Recycling Definition" at bounding box center [755, 277] width 1358 height 44
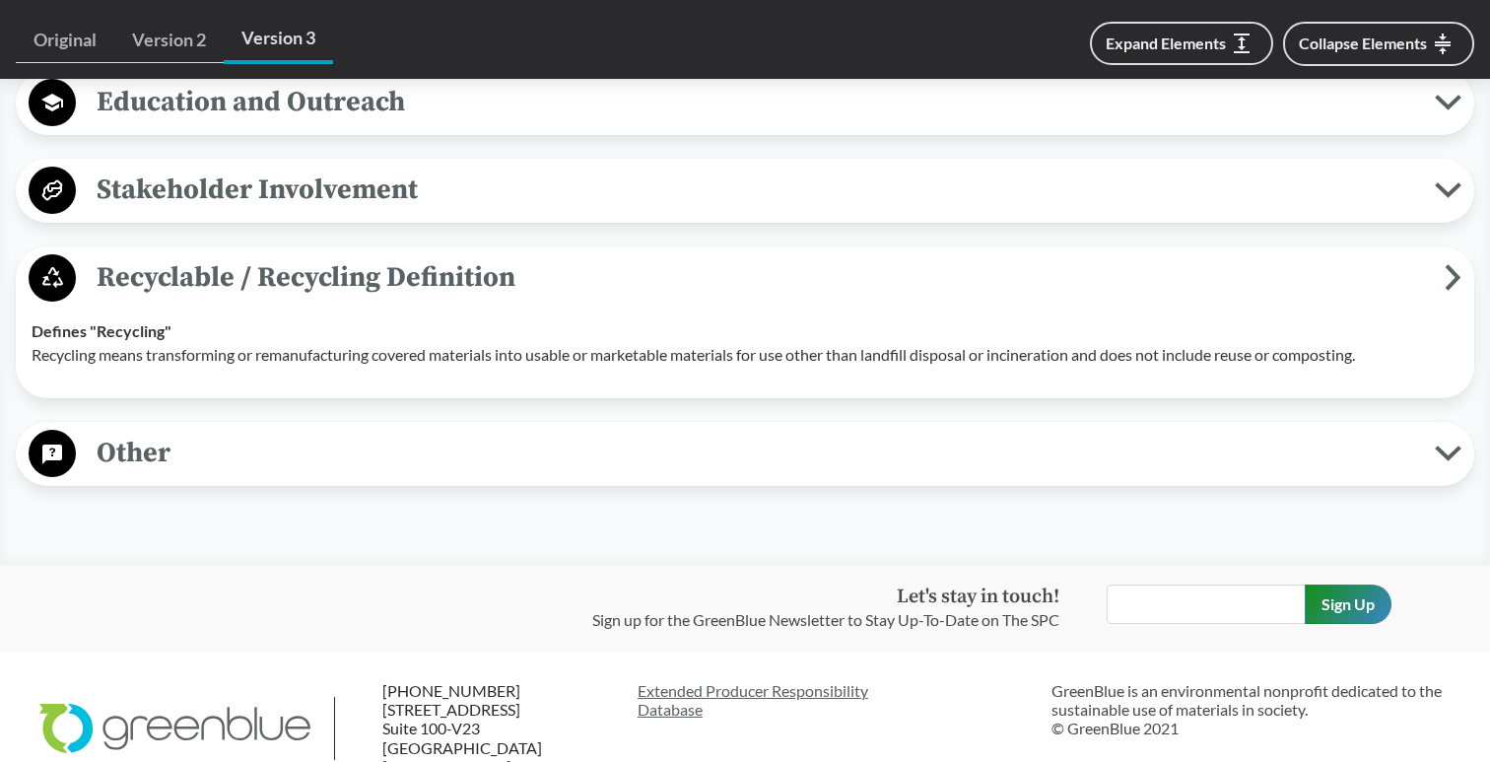
click at [1031, 475] on span "Other" at bounding box center [755, 452] width 1358 height 44
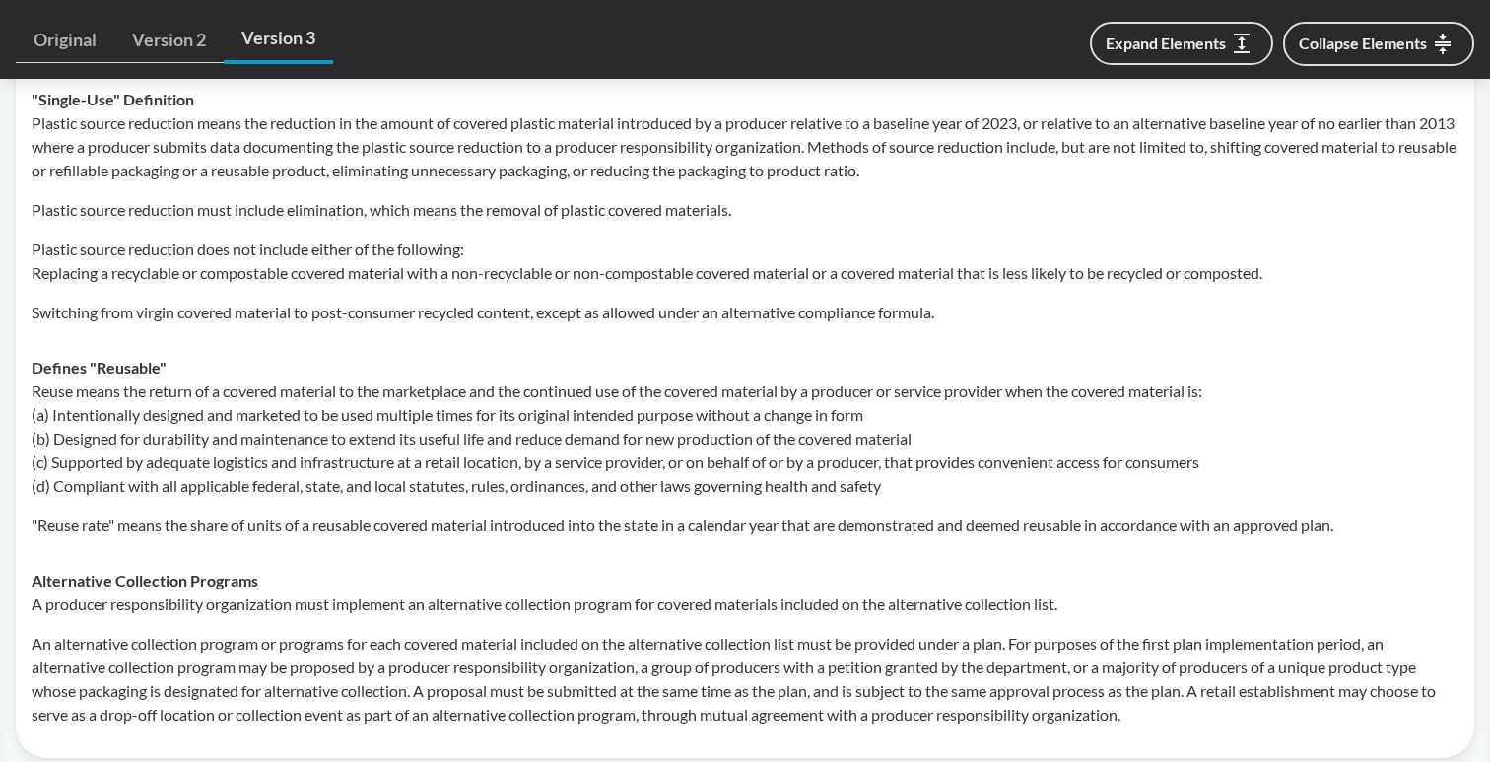
scroll to position [8253, 0]
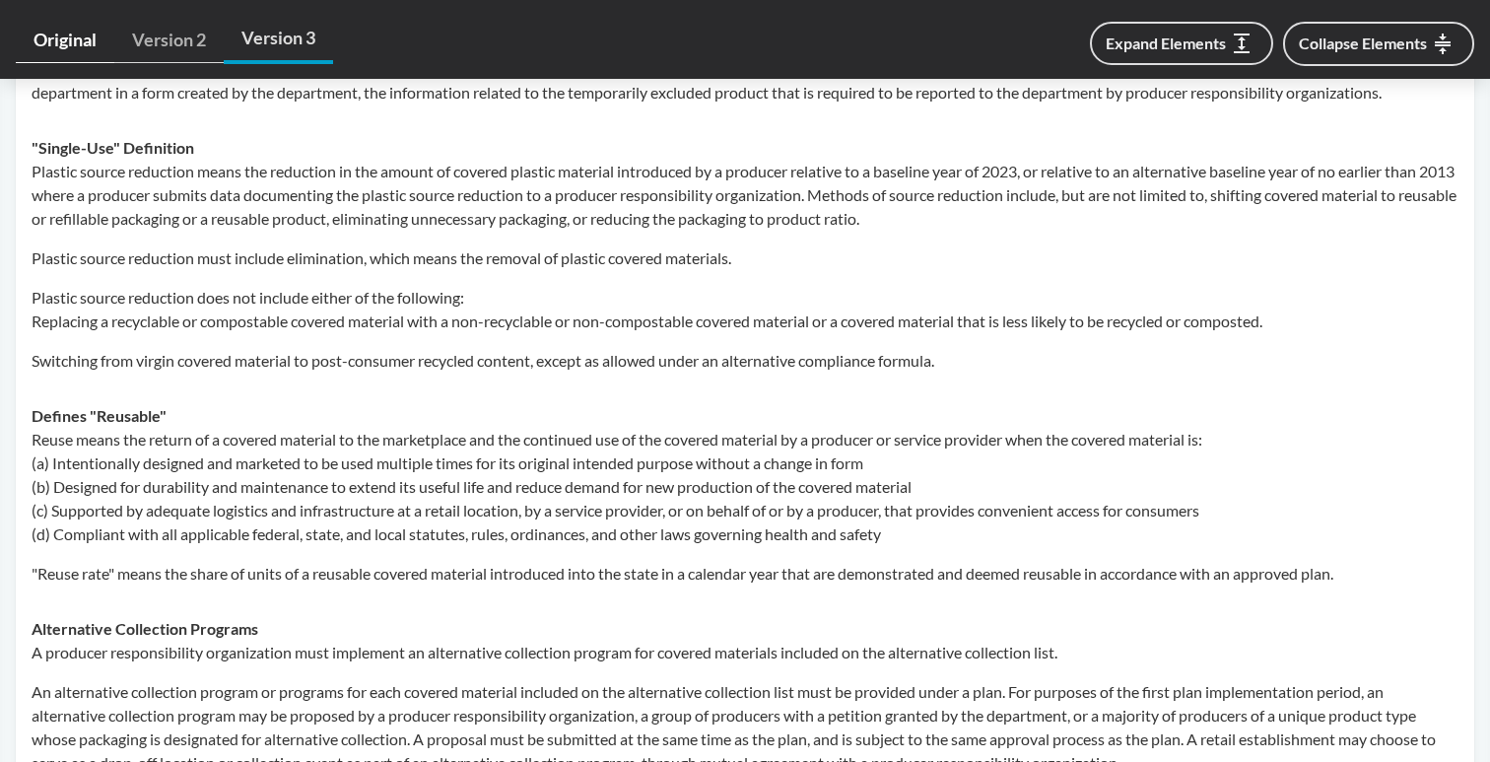
click at [54, 33] on link "Original" at bounding box center [65, 40] width 99 height 45
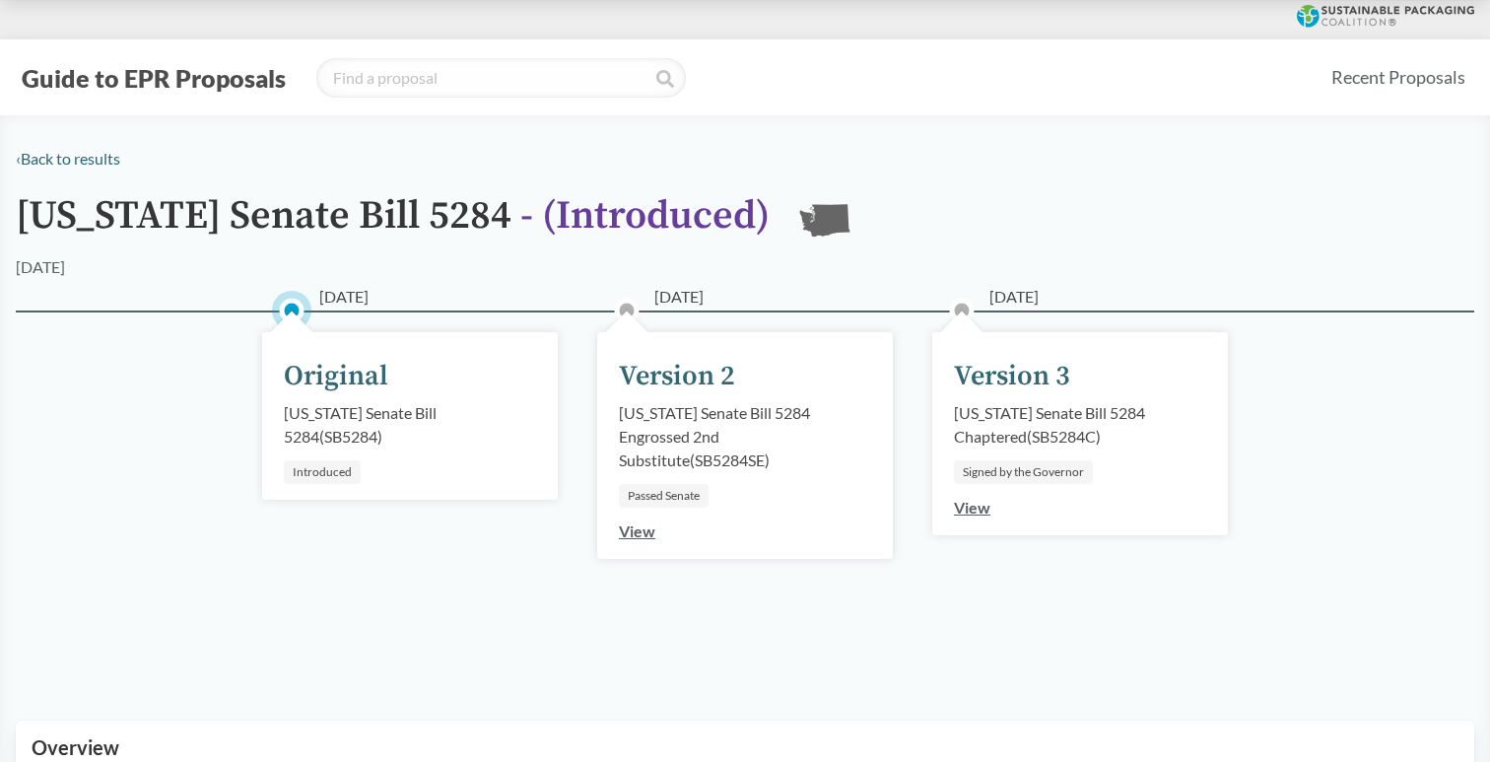
click at [971, 517] on div "View" at bounding box center [972, 508] width 36 height 24
click at [982, 433] on div "[US_STATE] Senate Bill 5284 Chaptered ( SB5284C )" at bounding box center [1080, 424] width 252 height 47
click at [968, 505] on link "View" at bounding box center [972, 506] width 36 height 19
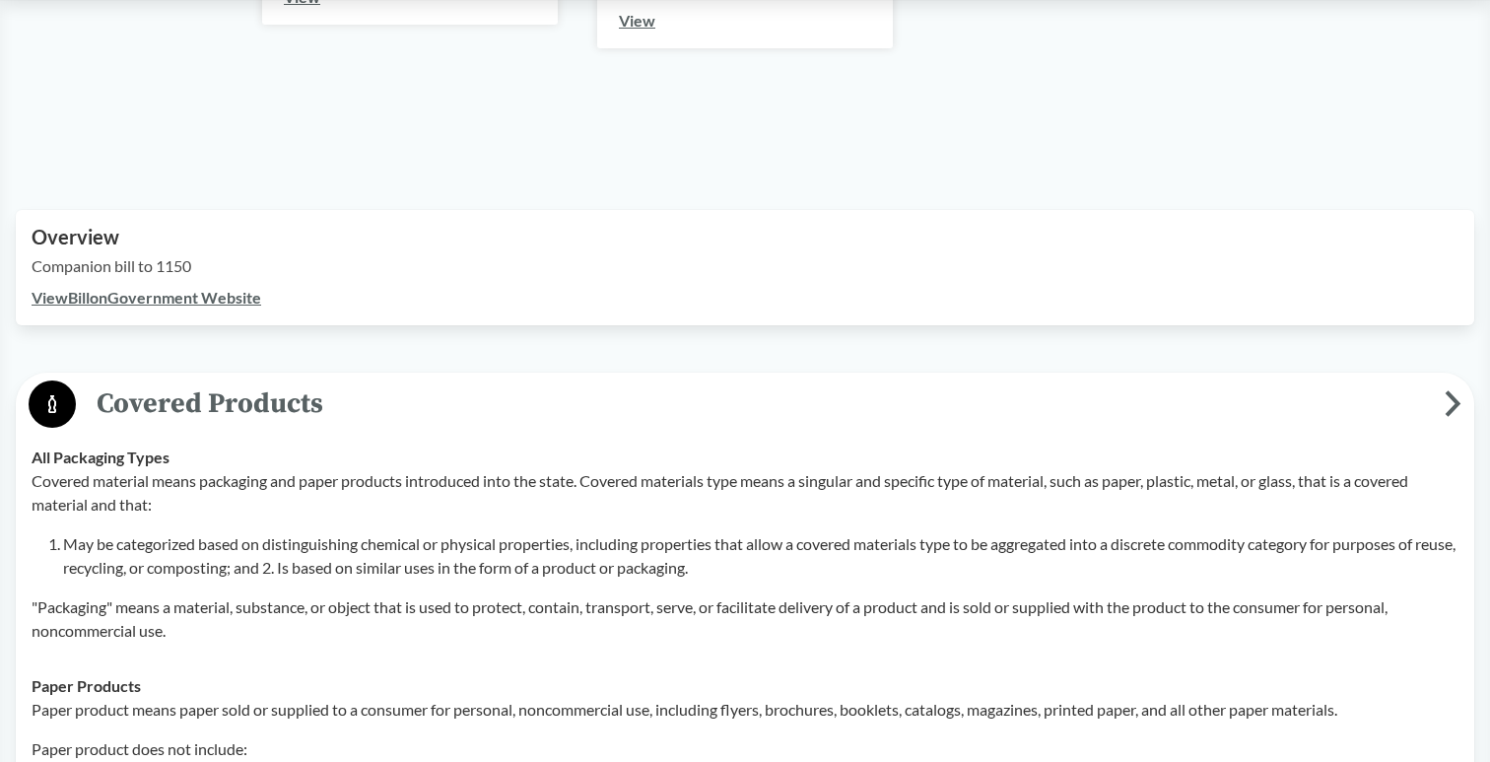
scroll to position [515, 0]
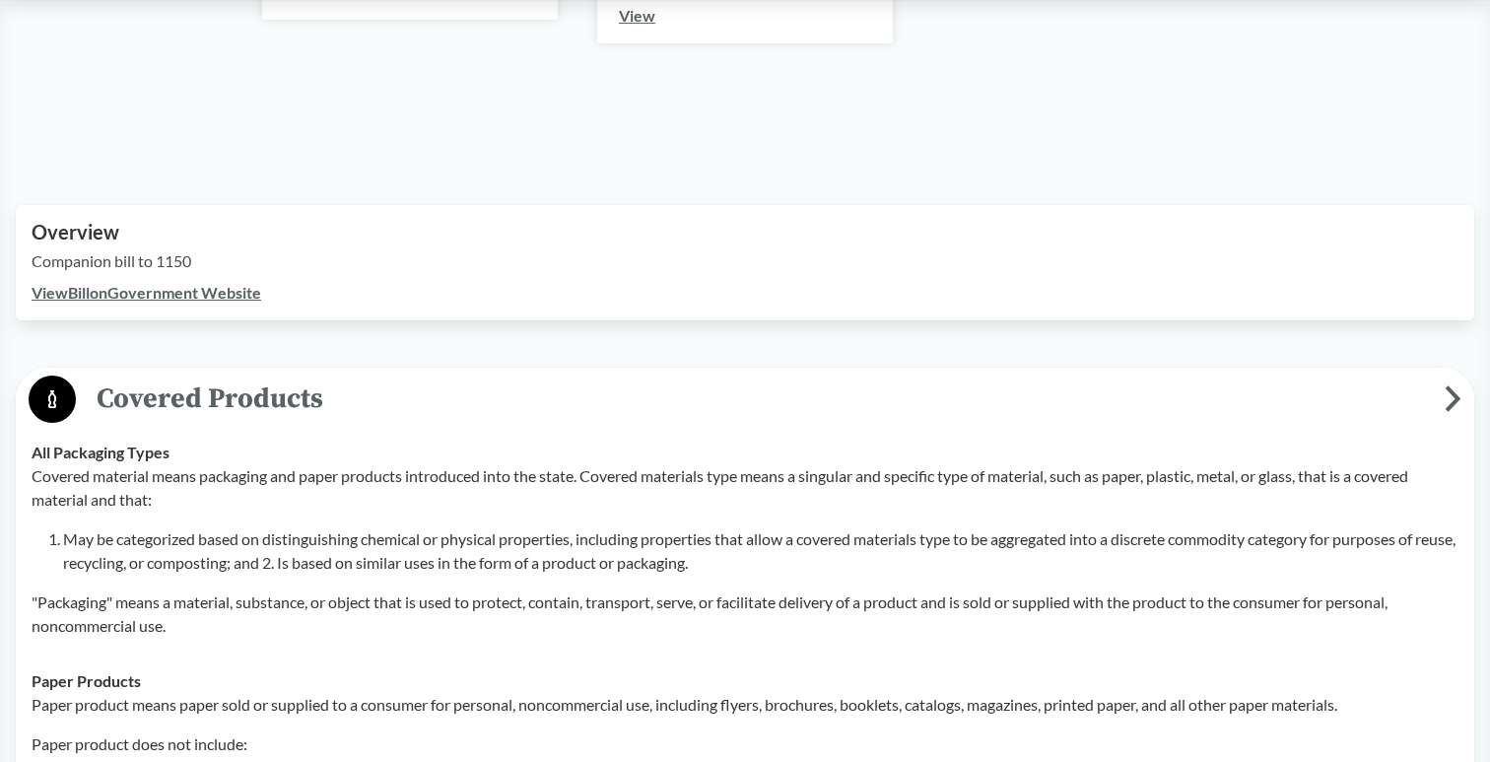
click at [160, 298] on link "View Bill on Government Website" at bounding box center [147, 292] width 230 height 19
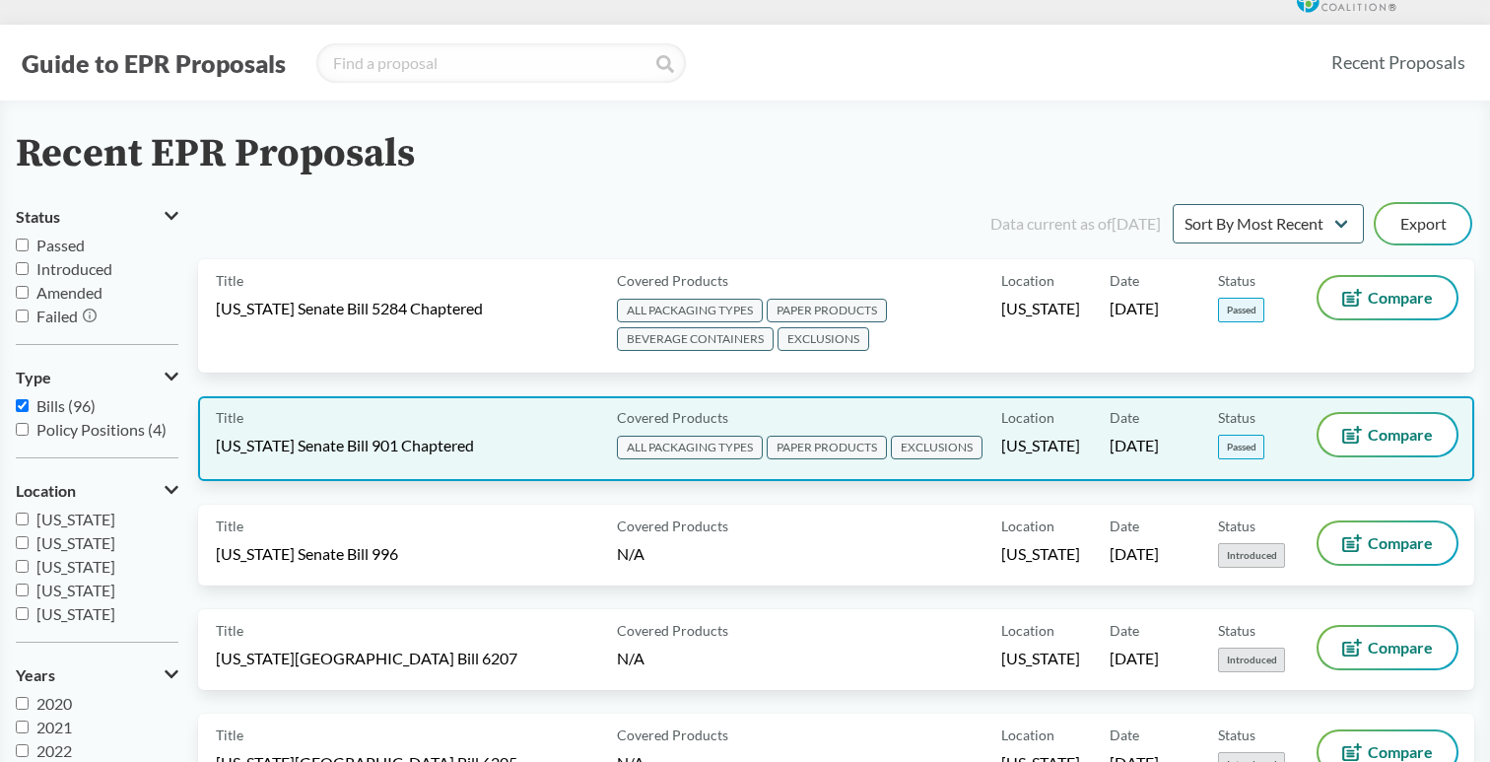
scroll to position [26, 0]
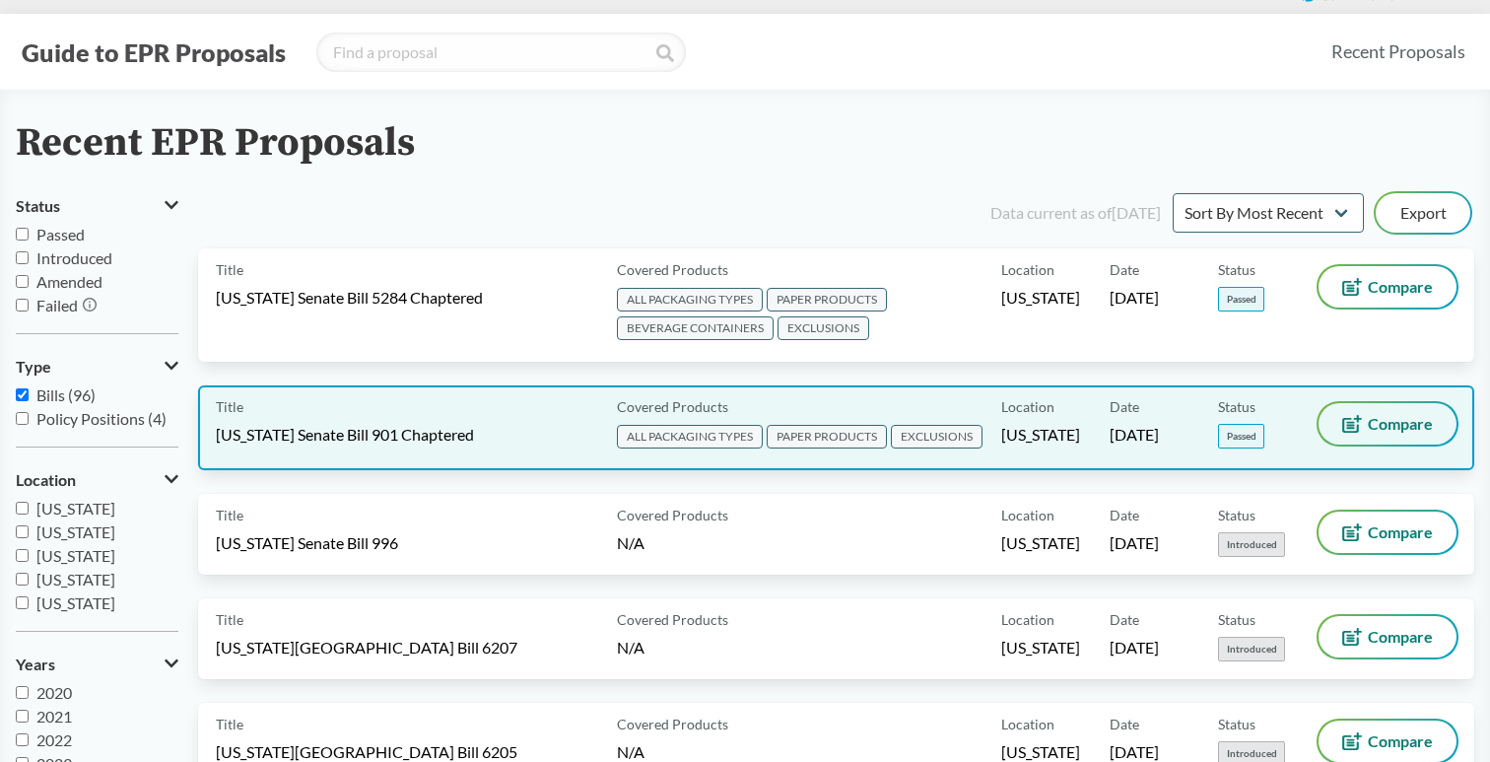
click at [1388, 423] on span "Compare" at bounding box center [1399, 424] width 65 height 16
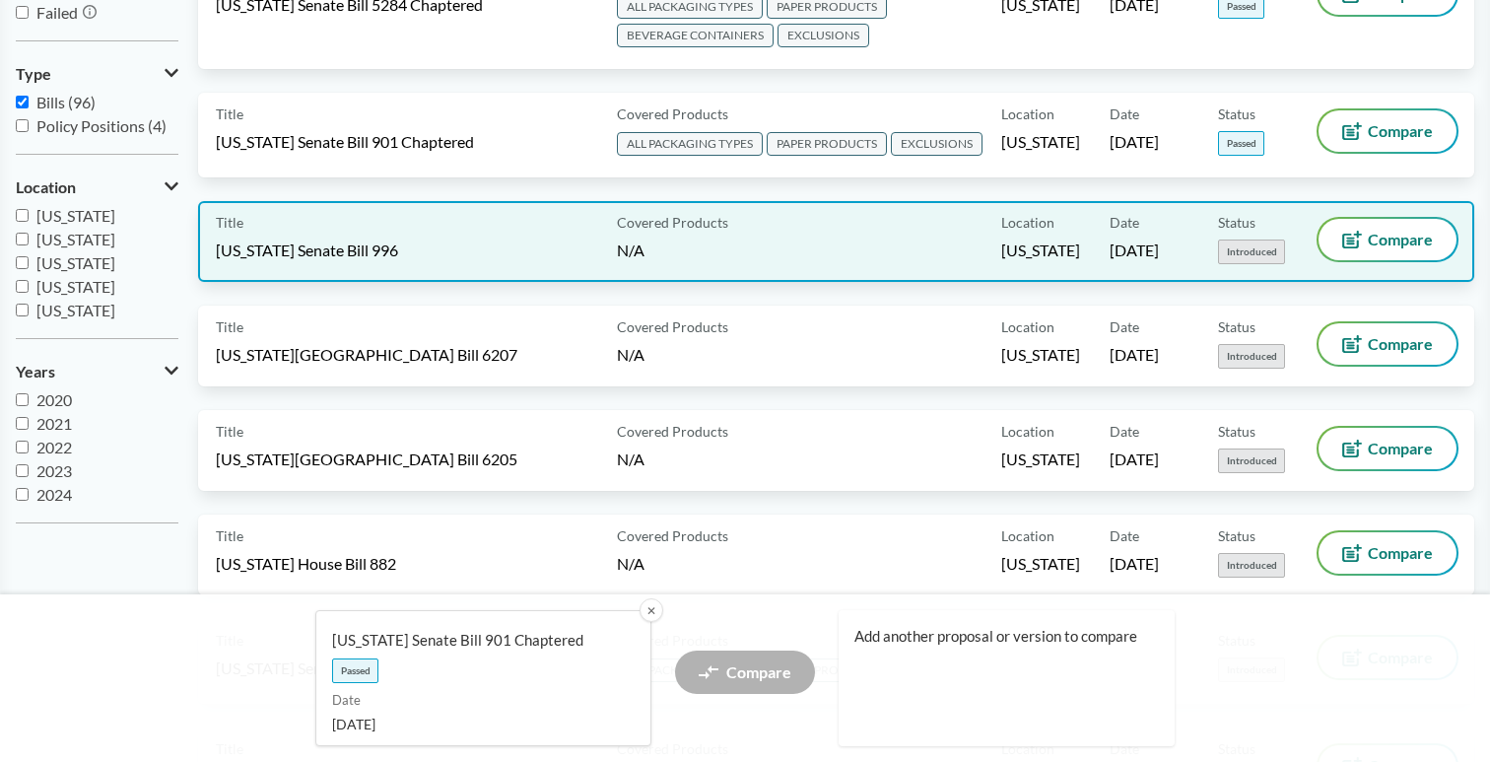
scroll to position [344, 0]
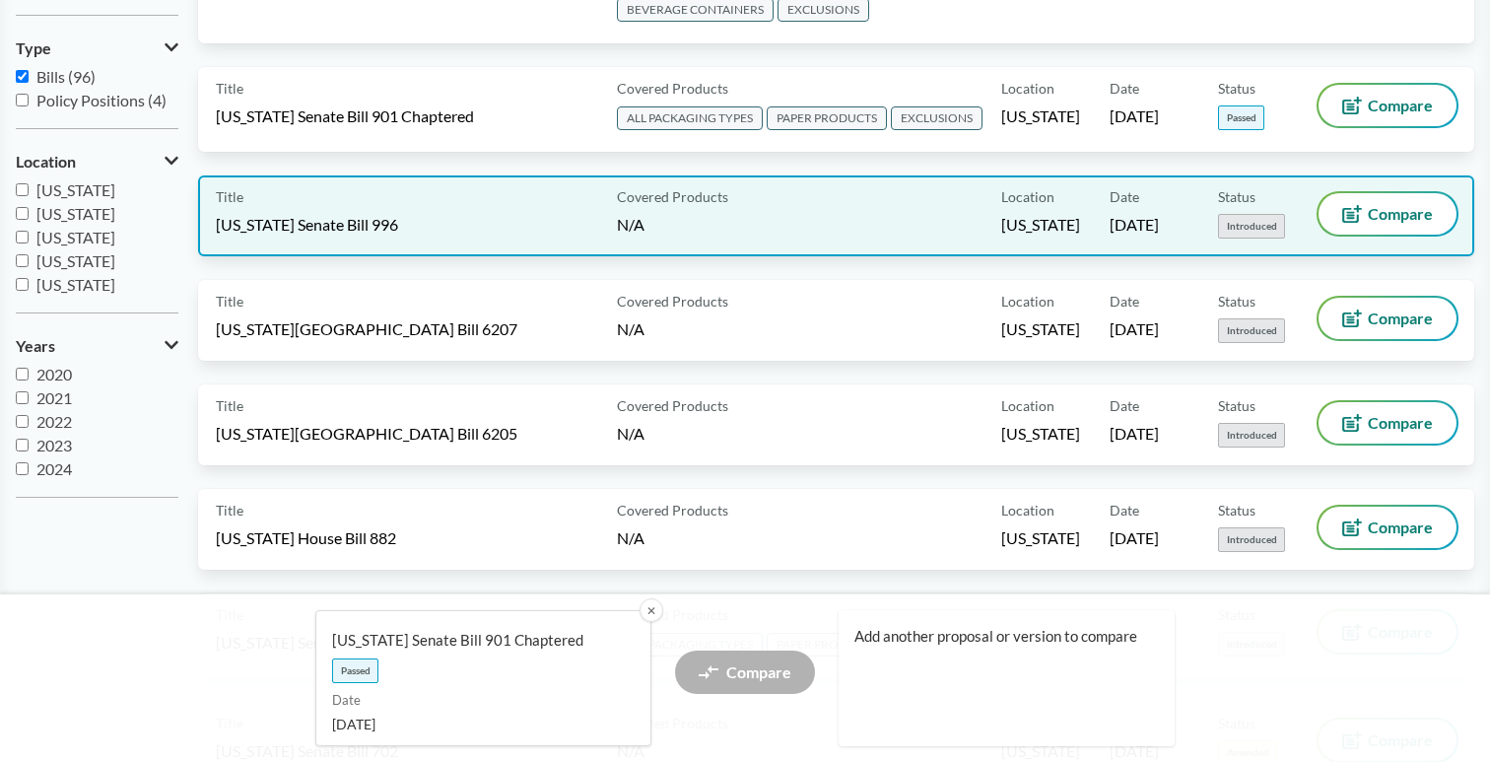
click at [380, 190] on div "Title [US_STATE] Senate Bill 996 Covered Products N/A Location [US_STATE] Date …" at bounding box center [836, 215] width 1276 height 81
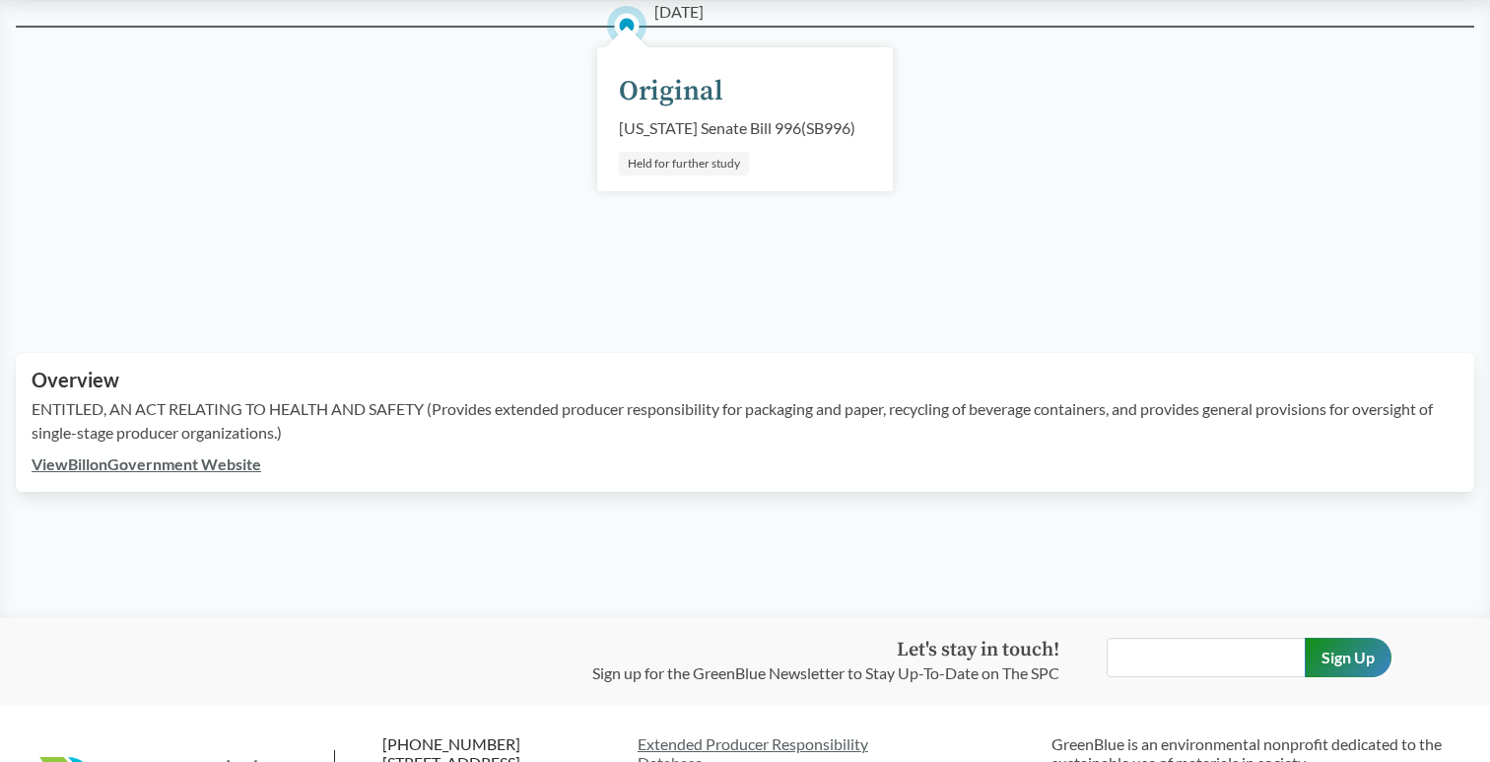
scroll to position [288, 0]
click at [189, 470] on link "View Bill on Government Website" at bounding box center [147, 460] width 230 height 19
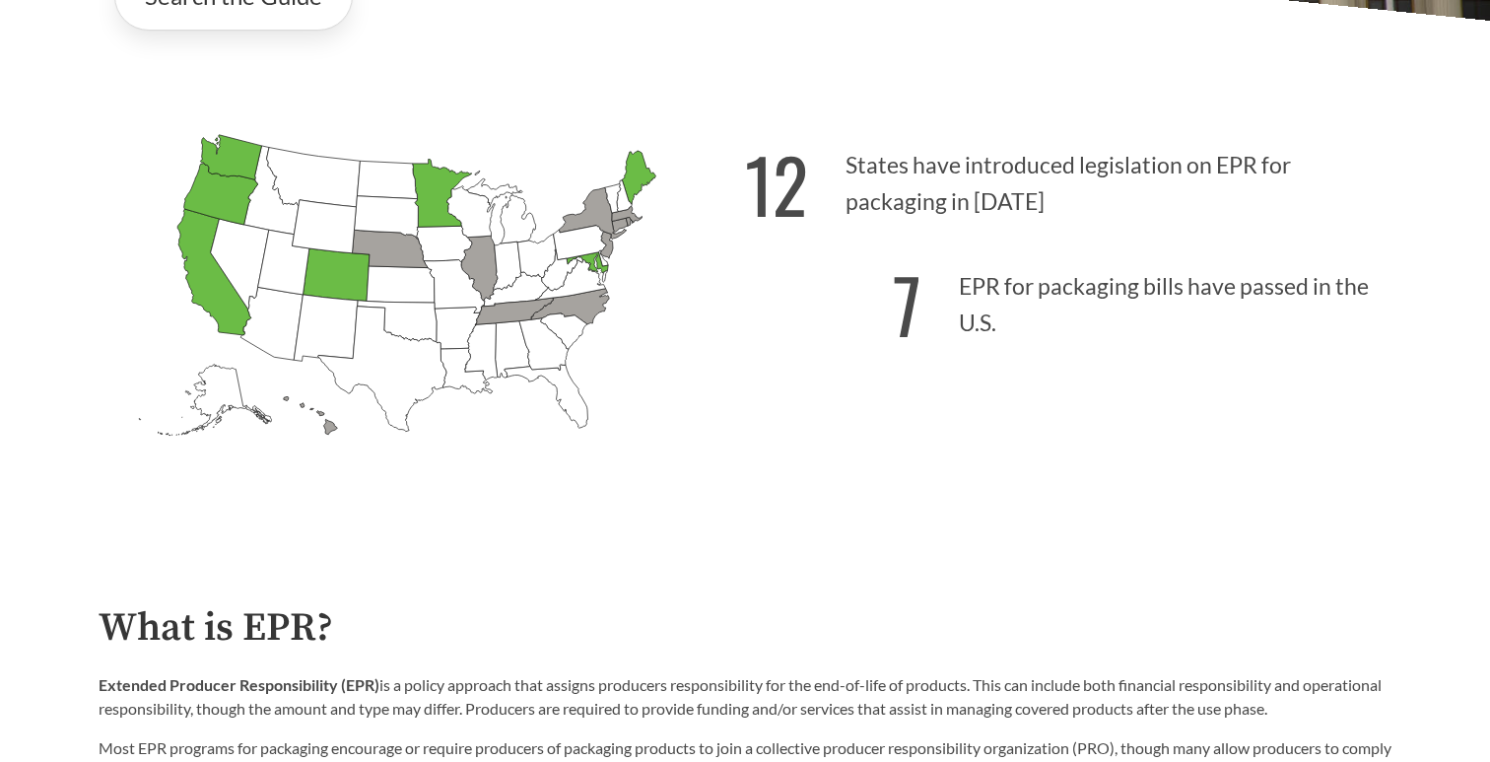
scroll to position [558, 0]
